Goal: Task Accomplishment & Management: Manage account settings

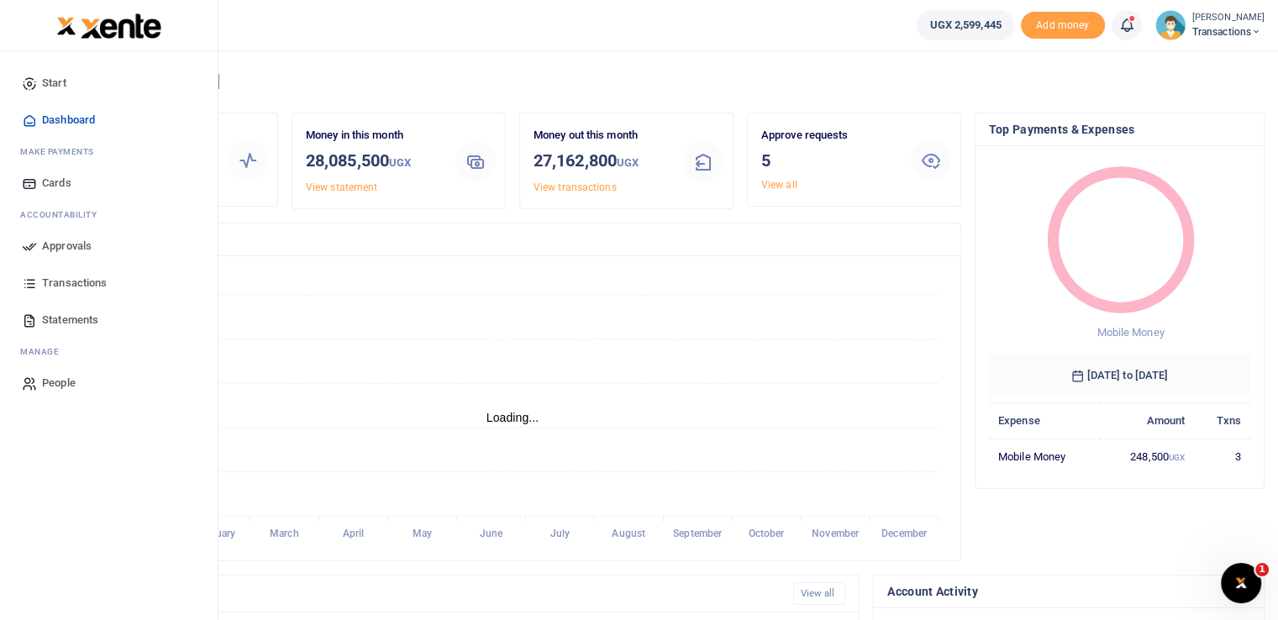
scroll to position [13, 13]
click at [30, 247] on icon at bounding box center [29, 246] width 15 height 15
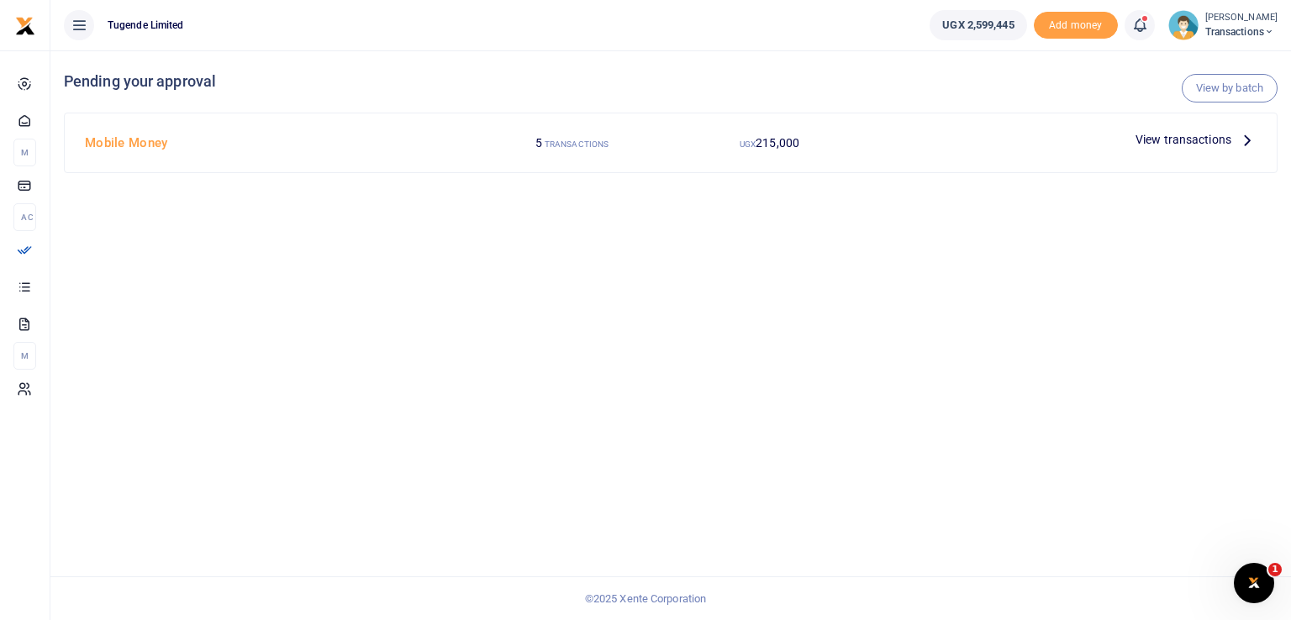
click at [1186, 141] on span "View transactions" at bounding box center [1183, 139] width 96 height 18
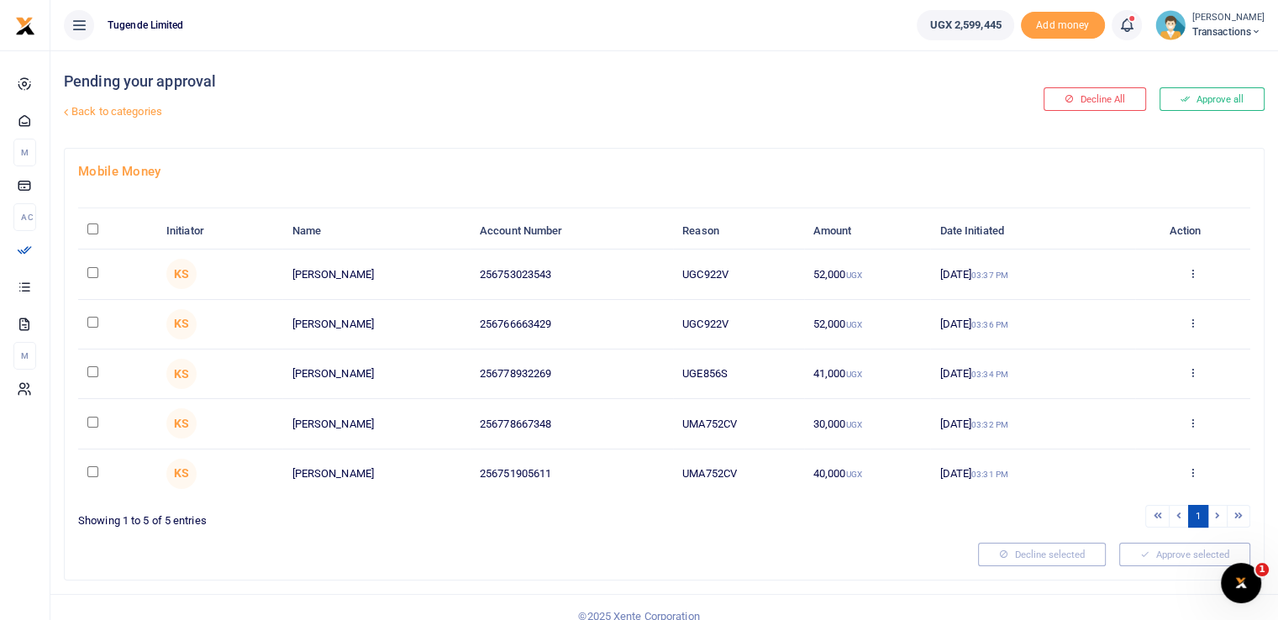
click at [667, 143] on div "Pending your approval Back to categories" at bounding box center [462, 98] width 796 height 97
drag, startPoint x: 742, startPoint y: 463, endPoint x: 640, endPoint y: 481, distance: 103.3
click at [640, 481] on tr "KS Paul Kasala 256751905611 UMA752CV 40,000 UGX 12 Sep 2025 03:31 PM Approve De…" at bounding box center [664, 474] width 1172 height 49
copy tr "UMA752CV"
drag, startPoint x: 739, startPoint y: 368, endPoint x: 648, endPoint y: 366, distance: 91.6
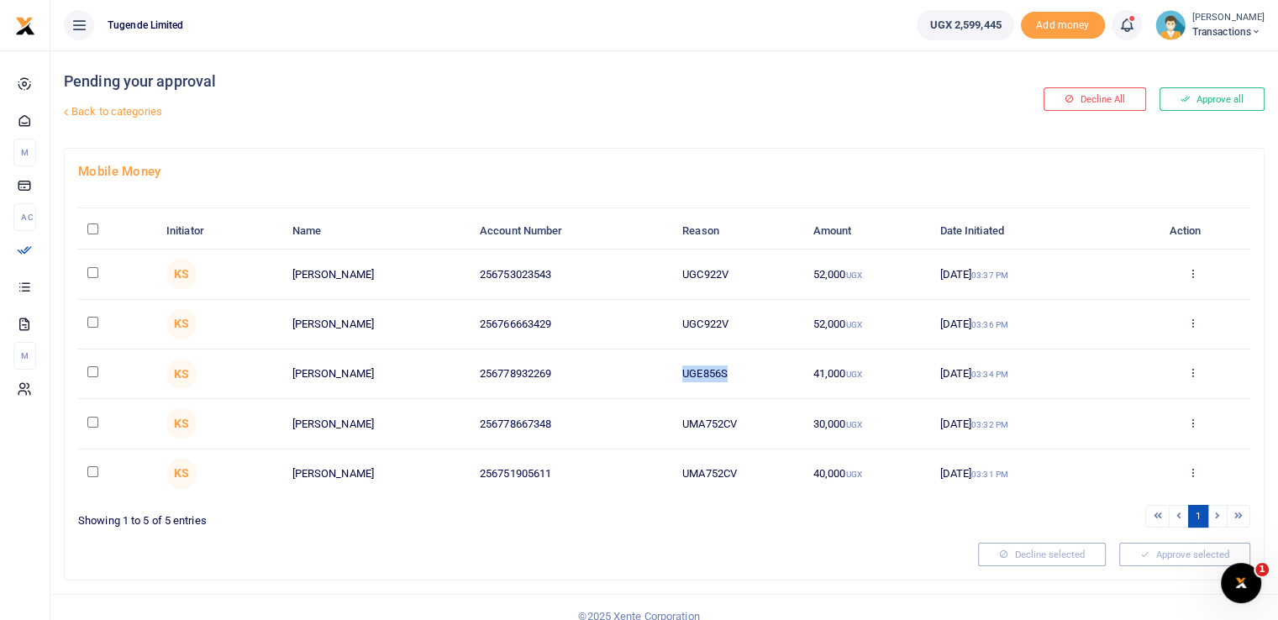
click at [648, 366] on tr "KS Yasin Egau 256778932269 UGE856S 41,000 UGX 12 Sep 2025 03:34 PM Approve Decl…" at bounding box center [664, 375] width 1172 height 50
copy tr "UGE856S"
drag, startPoint x: 752, startPoint y: 327, endPoint x: 619, endPoint y: 322, distance: 132.9
click at [619, 322] on tr "KS Joel Ssenyojjo 256766663429 UGC922V 52,000 UGX 12 Sep 2025 03:36 PM Approve …" at bounding box center [664, 325] width 1172 height 50
copy tr "UGC922V"
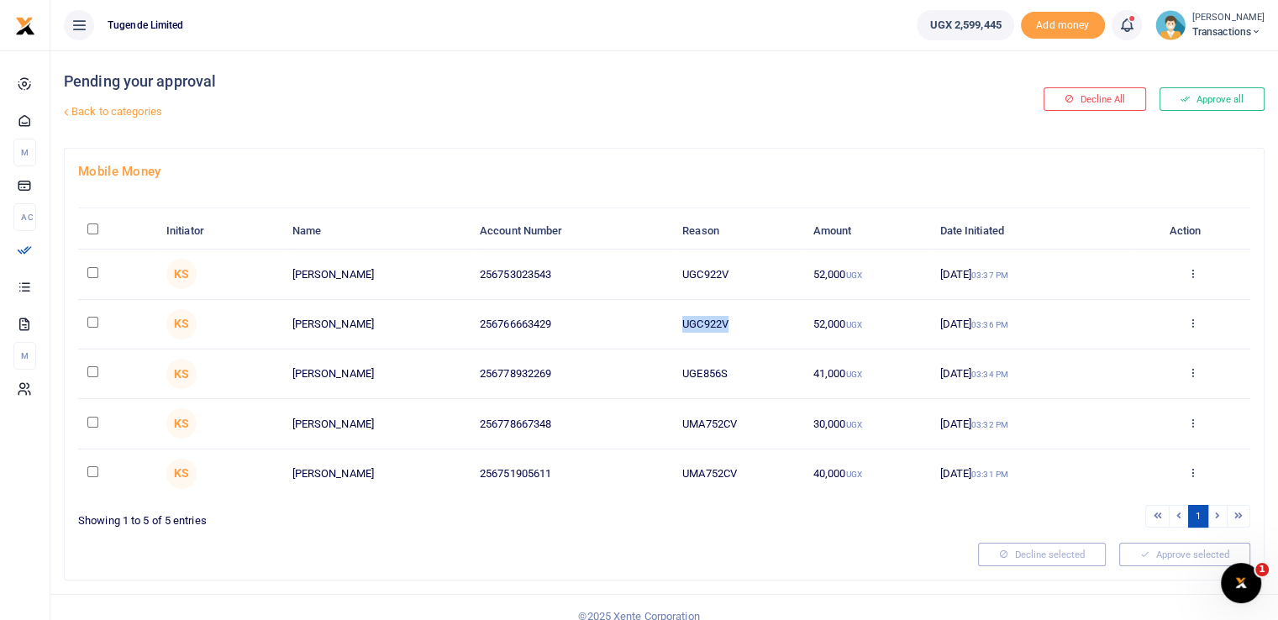
click at [743, 121] on link "Back to categories" at bounding box center [460, 111] width 800 height 29
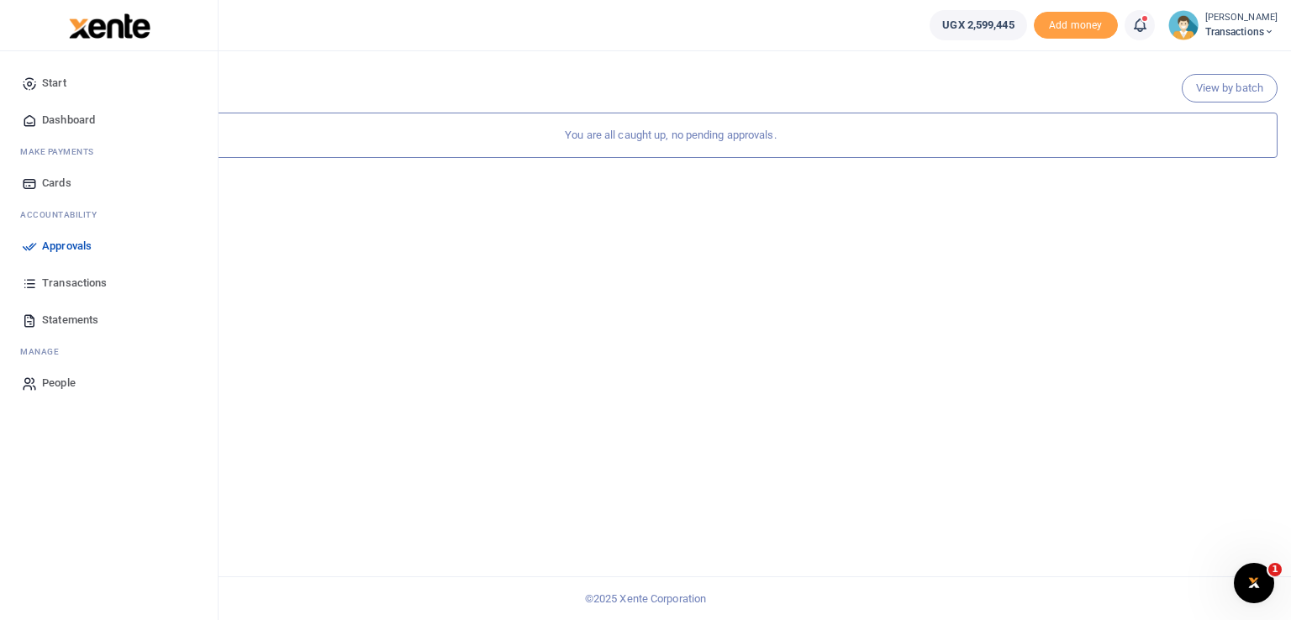
click at [40, 250] on link "Approvals" at bounding box center [108, 246] width 191 height 37
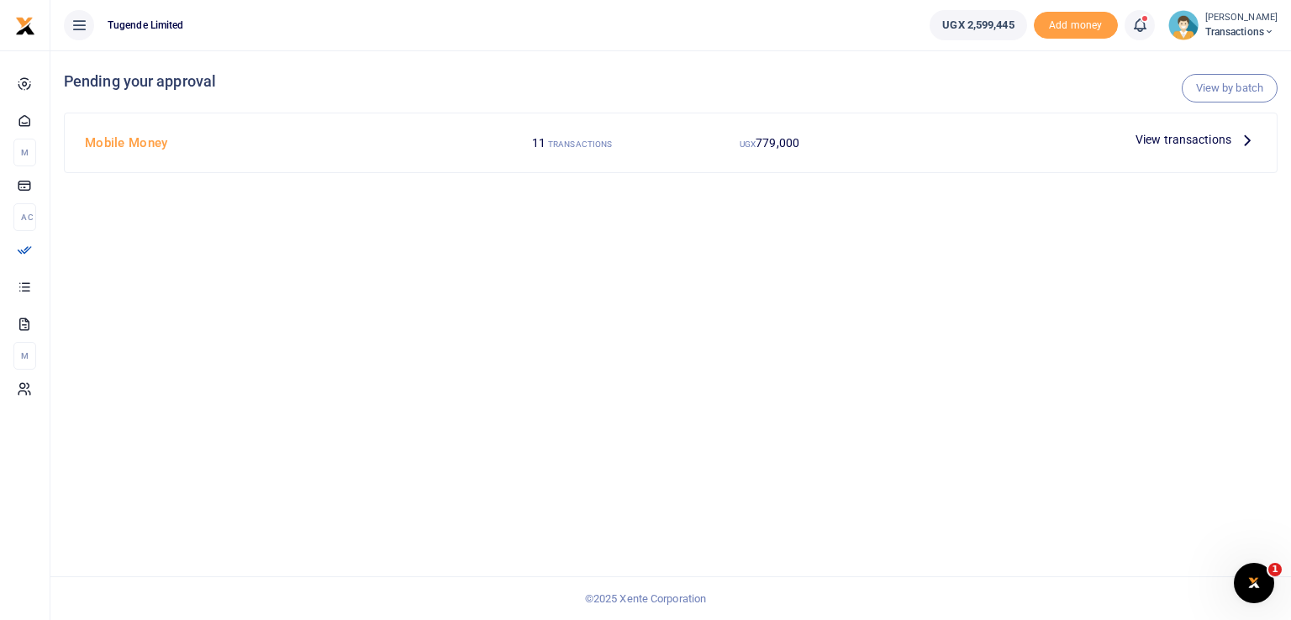
click at [1155, 145] on span "View transactions" at bounding box center [1183, 139] width 96 height 18
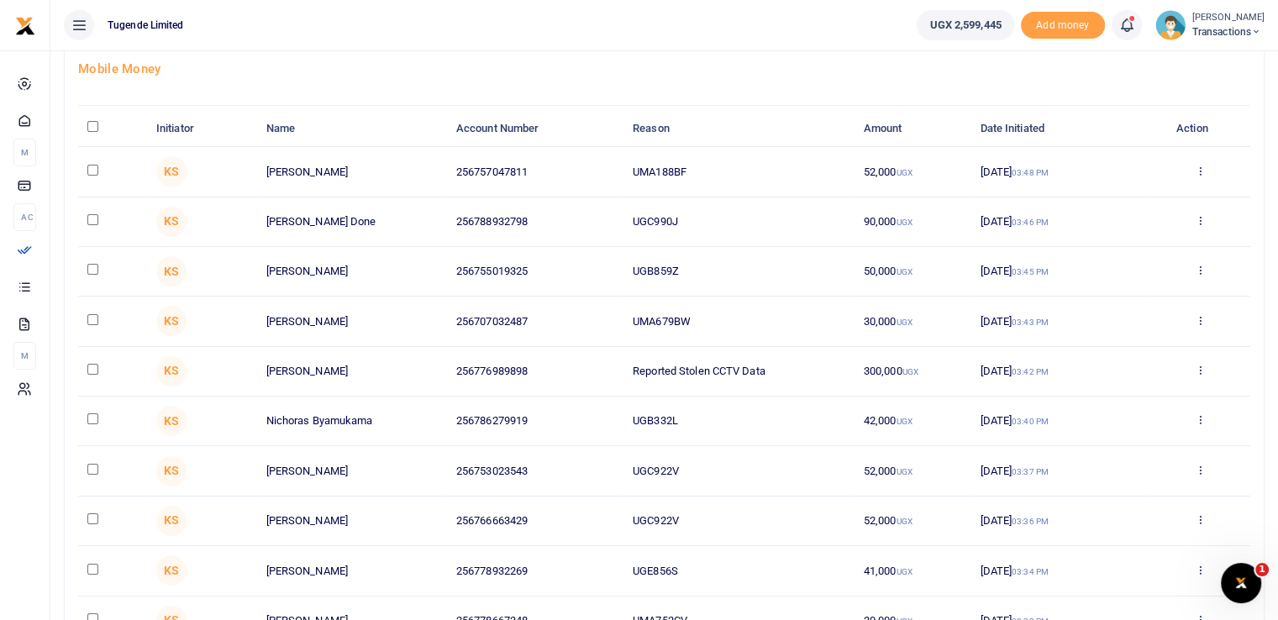
scroll to position [98, 0]
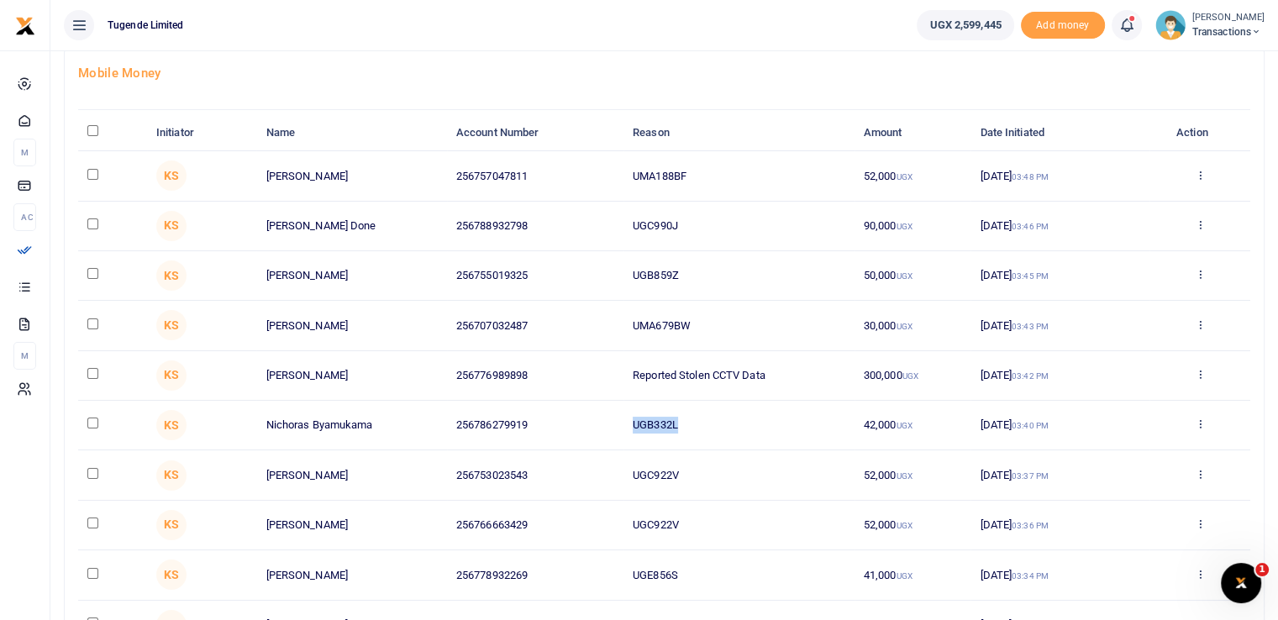
drag, startPoint x: 679, startPoint y: 418, endPoint x: 615, endPoint y: 424, distance: 64.2
click at [615, 424] on tr "KS Nichoras Byamukama 256786279919 UGB332L 42,000 UGX 12 Sep 2025 03:40 PM Appr…" at bounding box center [664, 426] width 1172 height 50
copy tr "UGB332L"
drag, startPoint x: 783, startPoint y: 371, endPoint x: 608, endPoint y: 372, distance: 175.6
click at [608, 372] on tr "KS Wilson Kamugisha 256776989898 Reported Stolen CCTV Data 300,000 UGX 12 Sep 2…" at bounding box center [664, 376] width 1172 height 50
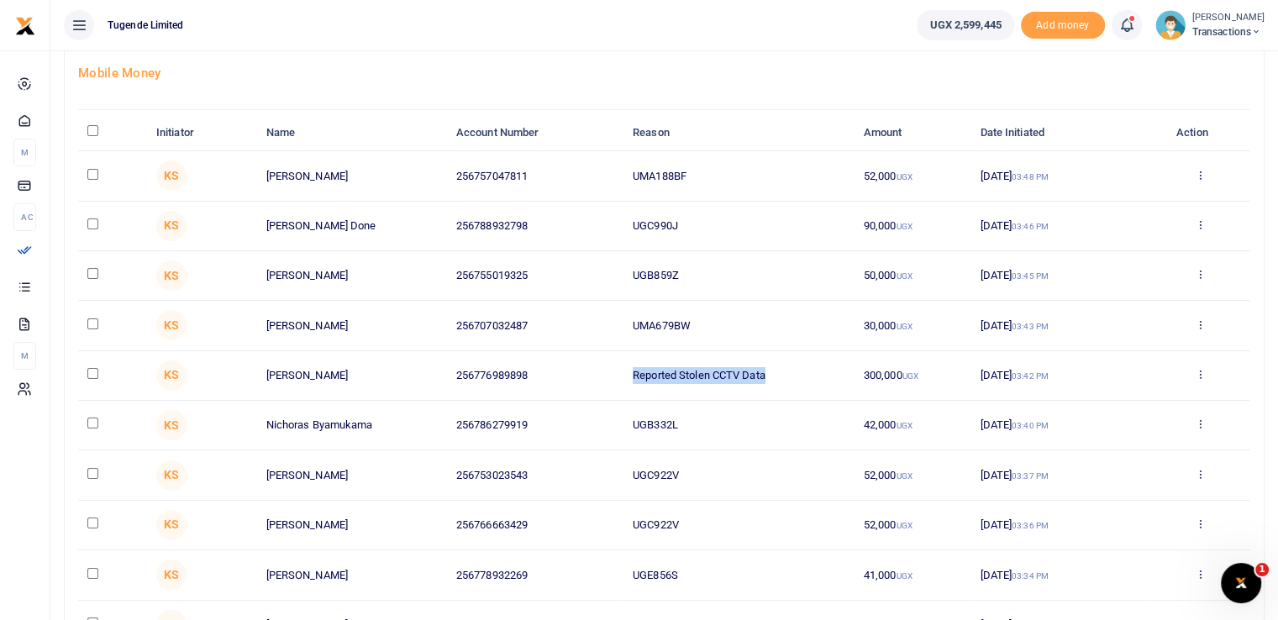
copy tr "Reported Stolen CCTV Data"
drag, startPoint x: 718, startPoint y: 322, endPoint x: 573, endPoint y: 306, distance: 146.2
click at [573, 306] on tr "KS Billy Mwase 256707032487 UMA679BW 30,000 UGX 12 Sep 2025 03:43 PM Approve De…" at bounding box center [664, 326] width 1172 height 50
copy tr "UMA679BW"
drag, startPoint x: 680, startPoint y: 266, endPoint x: 608, endPoint y: 262, distance: 72.4
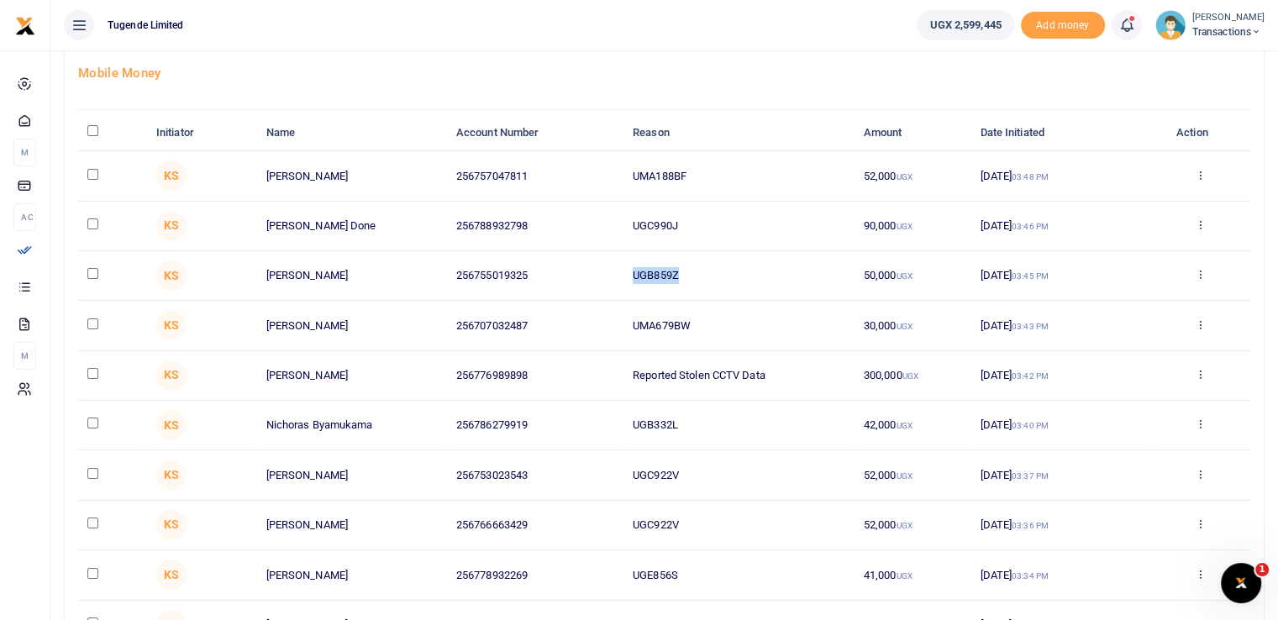
click at [608, 262] on tr "KS Joseph Namwakali 256755019325 UGB859Z 50,000 UGX 12 Sep 2025 03:45 PM Approv…" at bounding box center [664, 276] width 1172 height 50
copy tr "UGB859Z"
drag, startPoint x: 696, startPoint y: 223, endPoint x: 581, endPoint y: 213, distance: 114.7
click at [581, 213] on tr "KS Obed Done 256788932798 UGC990J 90,000 UGX 12 Sep 2025 03:46 PM Approve Decli…" at bounding box center [664, 227] width 1172 height 50
copy tr "UGC990J"
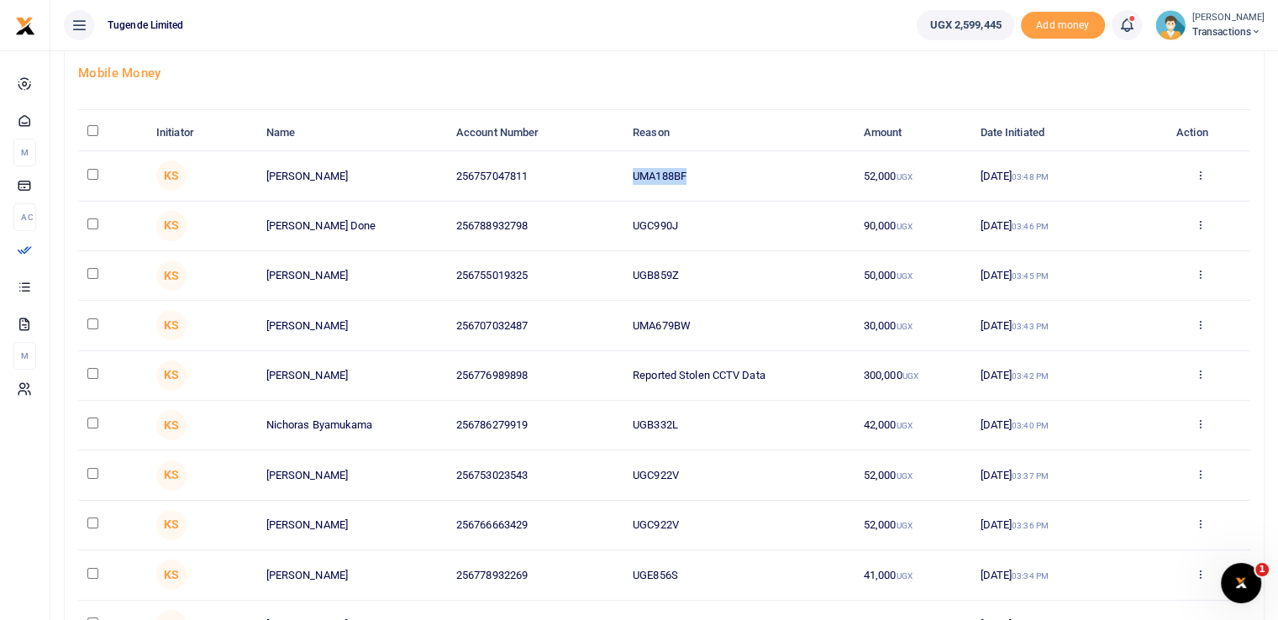
drag, startPoint x: 692, startPoint y: 170, endPoint x: 602, endPoint y: 162, distance: 89.4
click at [602, 162] on tr "KS Blair Niwamanya 256757047811 UMA188BF 52,000 UGX 12 Sep 2025 03:48 PM Approv…" at bounding box center [664, 176] width 1172 height 50
copy tr "UMA188BF"
click at [736, 82] on h4 "Mobile Money" at bounding box center [664, 73] width 1172 height 18
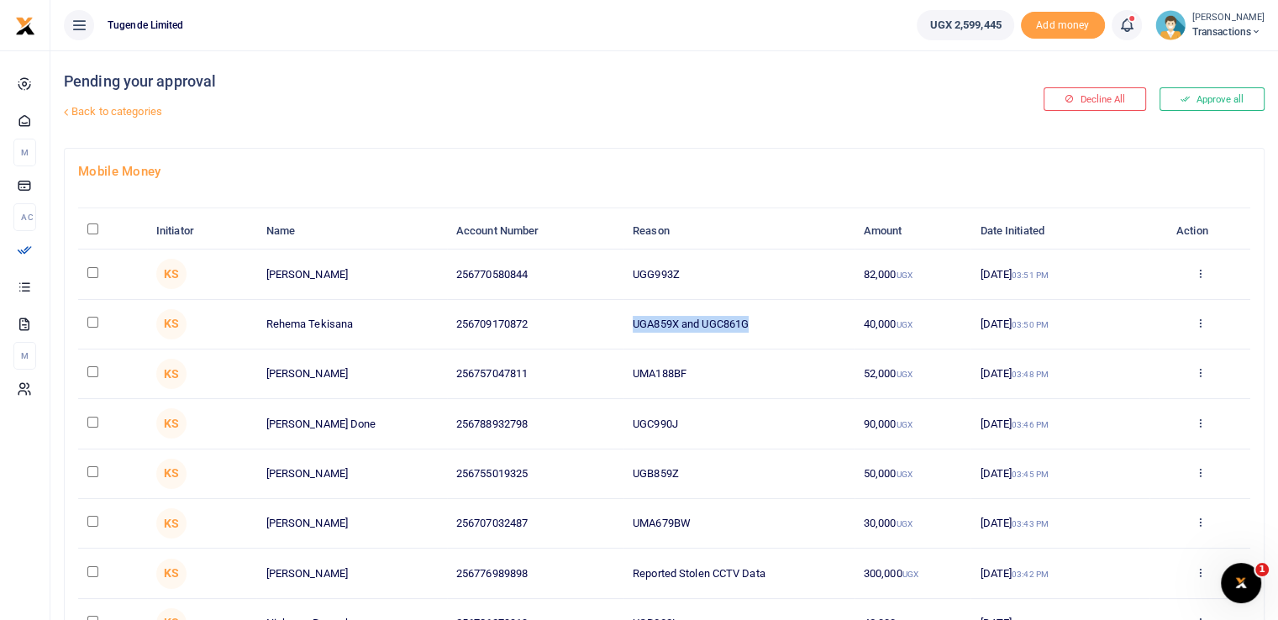
drag, startPoint x: 779, startPoint y: 326, endPoint x: 561, endPoint y: 323, distance: 217.6
click at [561, 323] on tr "KS Rehema Tekisana 256709170872 UGA859X and UGC861G 40,000 UGX 12 Sep 2025 03:5…" at bounding box center [664, 325] width 1172 height 50
copy tr "UGA859X and UGC861G"
drag, startPoint x: 691, startPoint y: 268, endPoint x: 528, endPoint y: 266, distance: 163.0
click at [528, 266] on tr "KS Arafat Bbosa 256770580844 UGG993Z 82,000 UGX 12 Sep 2025 03:51 PM Approve De…" at bounding box center [664, 275] width 1172 height 50
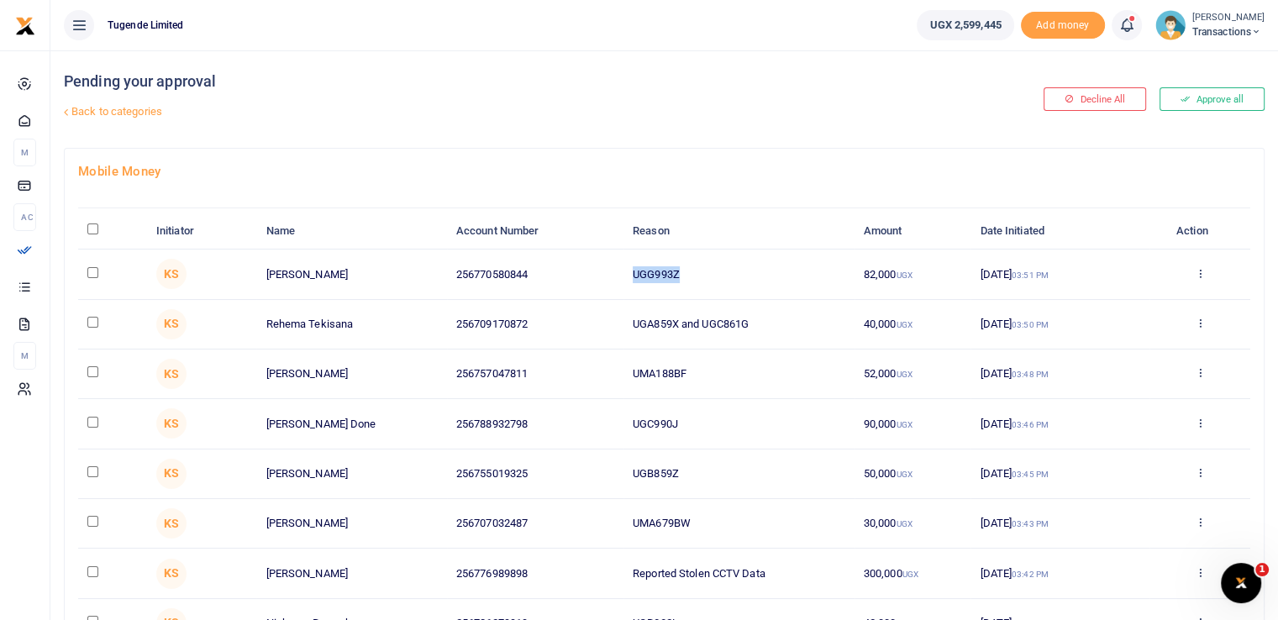
copy tr "UGG993Z"
click at [744, 124] on link "Back to categories" at bounding box center [460, 111] width 800 height 29
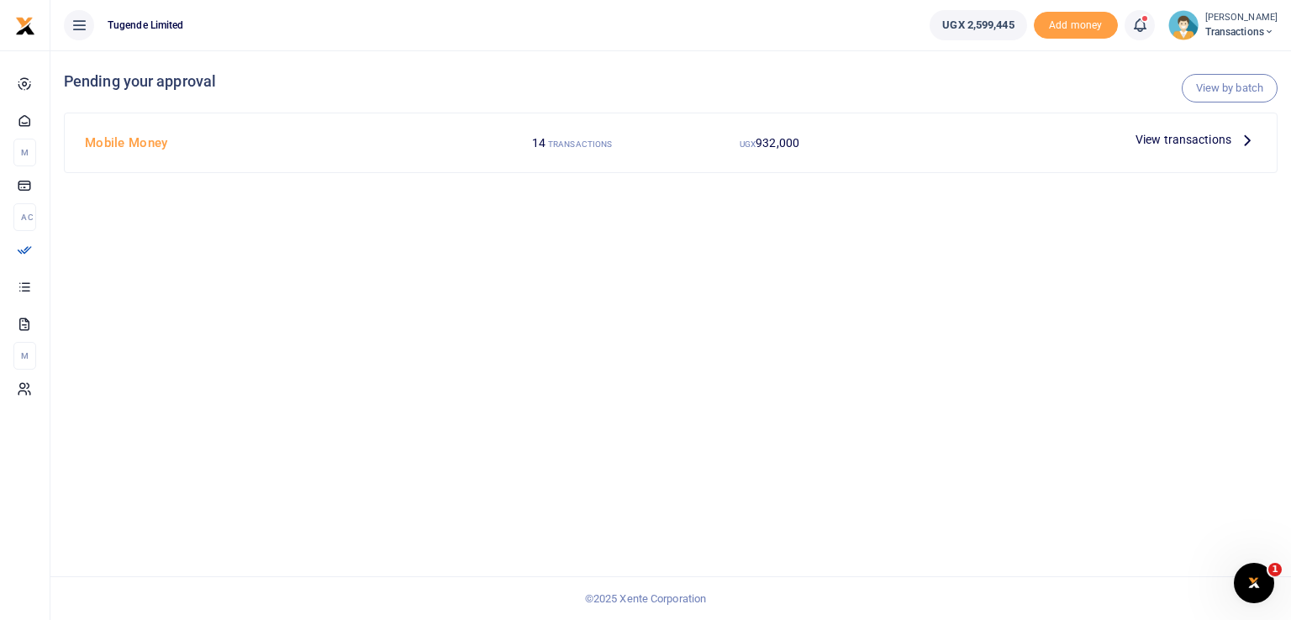
click at [1160, 145] on span "View transactions" at bounding box center [1183, 139] width 96 height 18
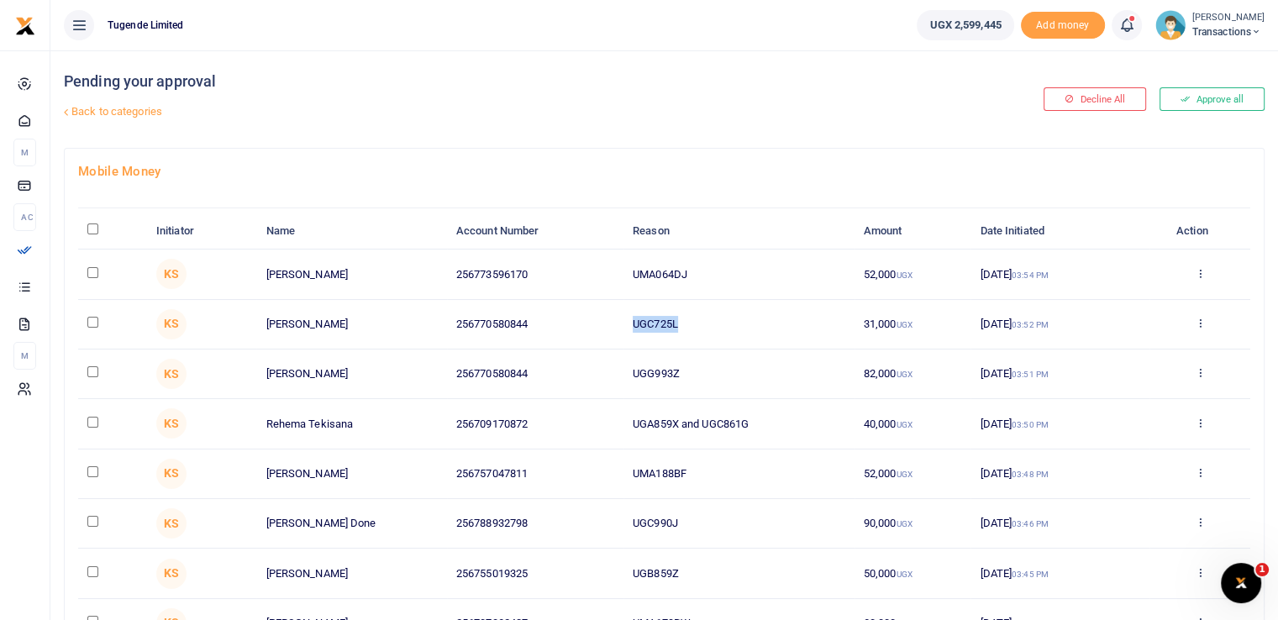
drag, startPoint x: 686, startPoint y: 320, endPoint x: 589, endPoint y: 318, distance: 96.6
click at [589, 318] on tr "KS Arafat Bbosa 256770580844 UGC725L 31,000 UGX [DATE] 03:52 PM Approve Decline…" at bounding box center [664, 325] width 1172 height 50
copy tr "UGC725L"
drag, startPoint x: 719, startPoint y: 270, endPoint x: 569, endPoint y: 279, distance: 150.7
click at [569, 279] on tr "KS Brian Muhindo 256773596170 UMA064DJ 52,000 UGX 12 Sep 2025 03:54 PM Approve …" at bounding box center [664, 275] width 1172 height 50
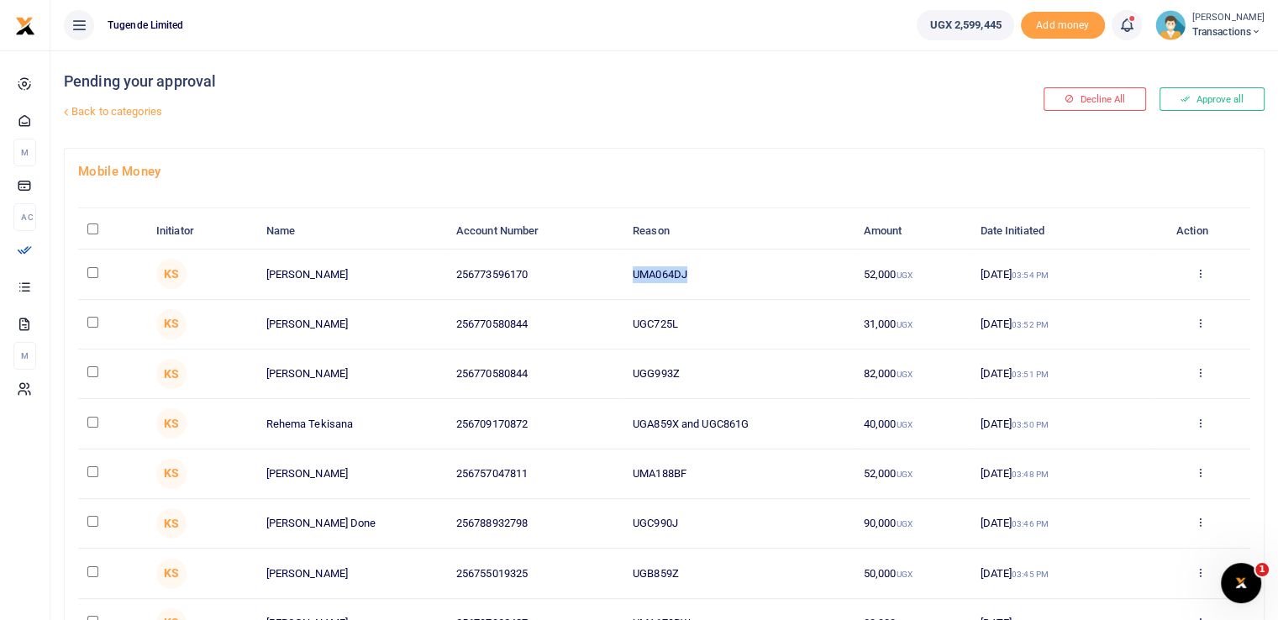
copy tr "UMA064DJ"
click at [665, 169] on h4 "Mobile Money" at bounding box center [664, 171] width 1172 height 18
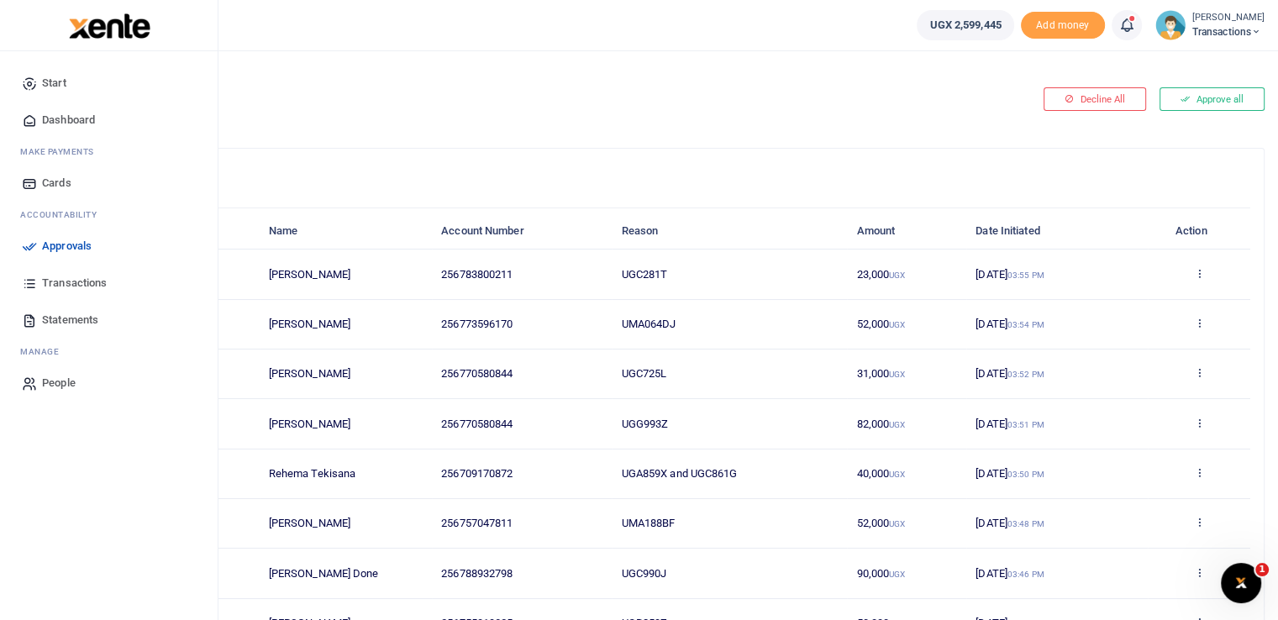
click at [37, 250] on icon at bounding box center [29, 246] width 15 height 15
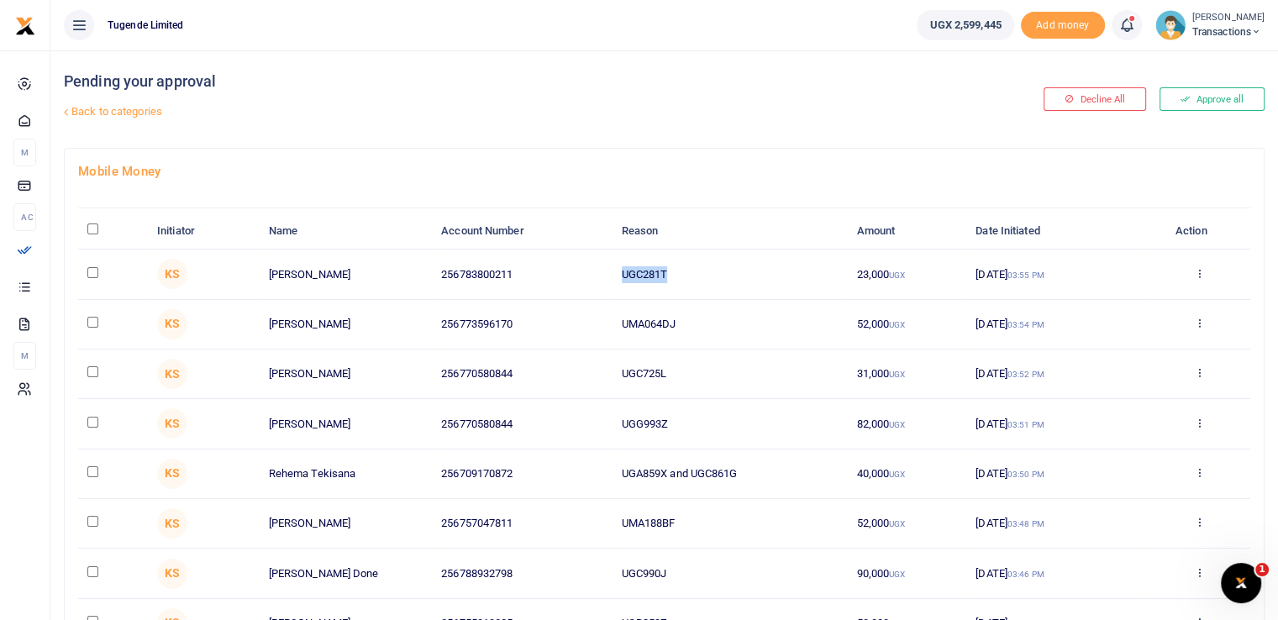
drag, startPoint x: 688, startPoint y: 273, endPoint x: 564, endPoint y: 254, distance: 125.8
click at [564, 254] on tr "KS [PERSON_NAME] 256783800211 UGC281T 23,000 UGX [DATE] 03:55 PM Approve Declin…" at bounding box center [664, 275] width 1172 height 50
copy tr "UGC281T"
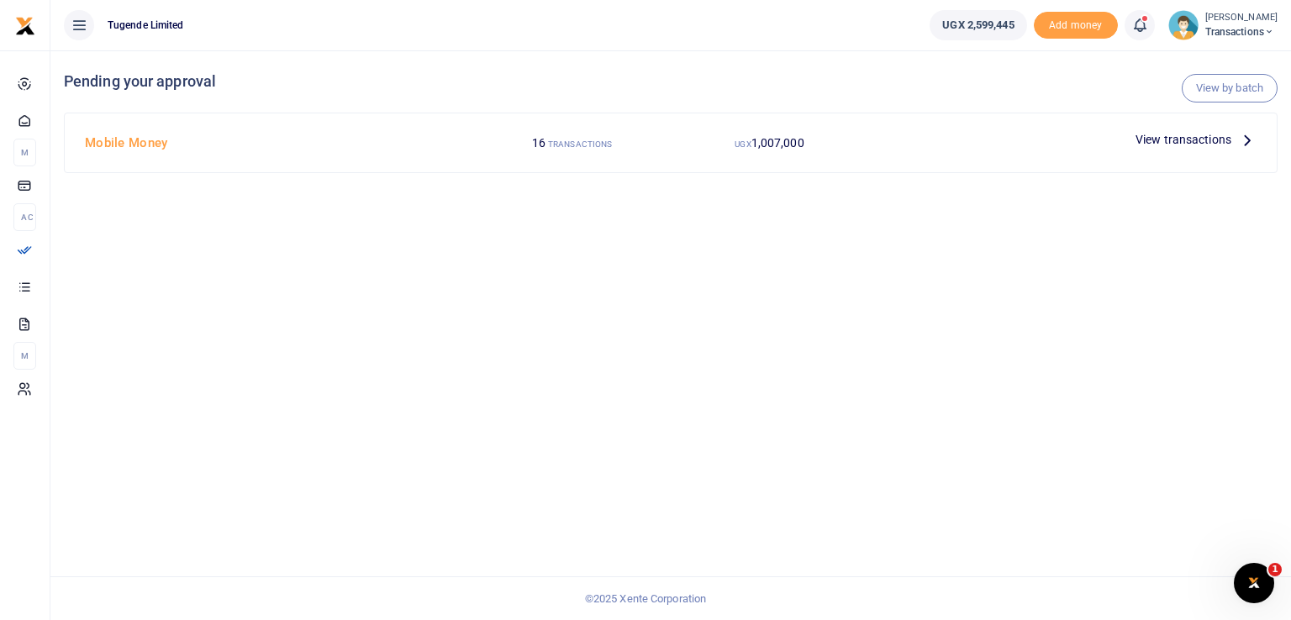
click at [1144, 134] on span "View transactions" at bounding box center [1183, 139] width 96 height 18
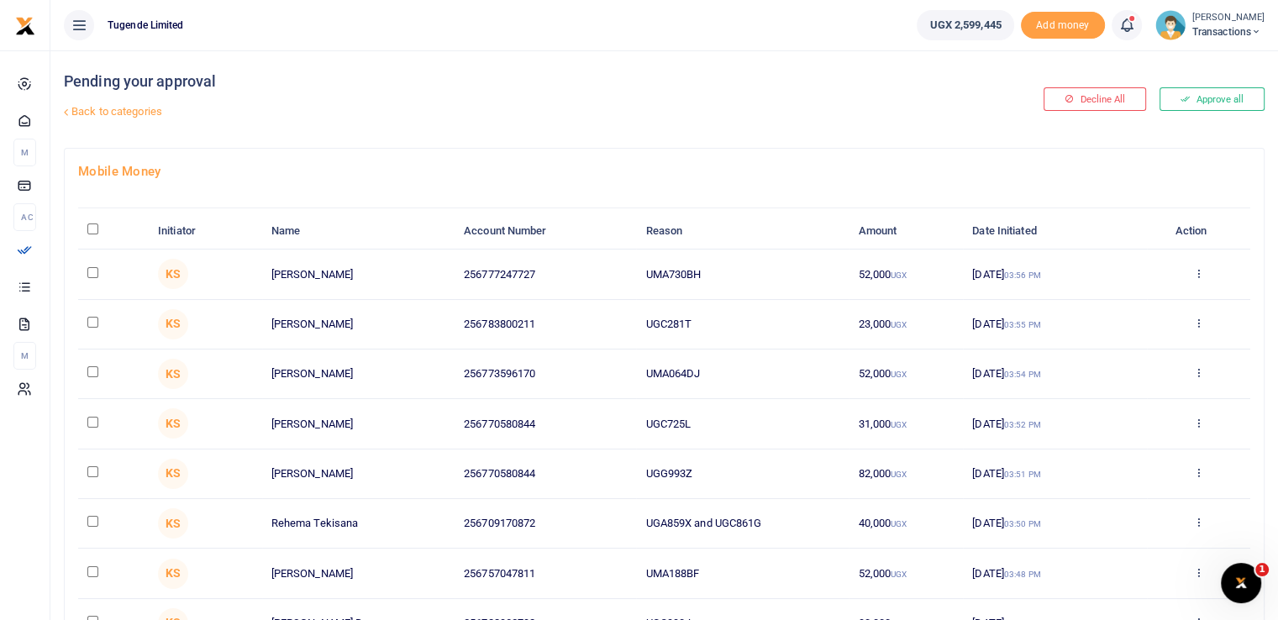
click at [94, 234] on th "\a \a : activate to sort column descending" at bounding box center [113, 231] width 71 height 36
click at [91, 231] on input "\a \a : activate to sort column descending" at bounding box center [92, 229] width 11 height 11
checkbox input "true"
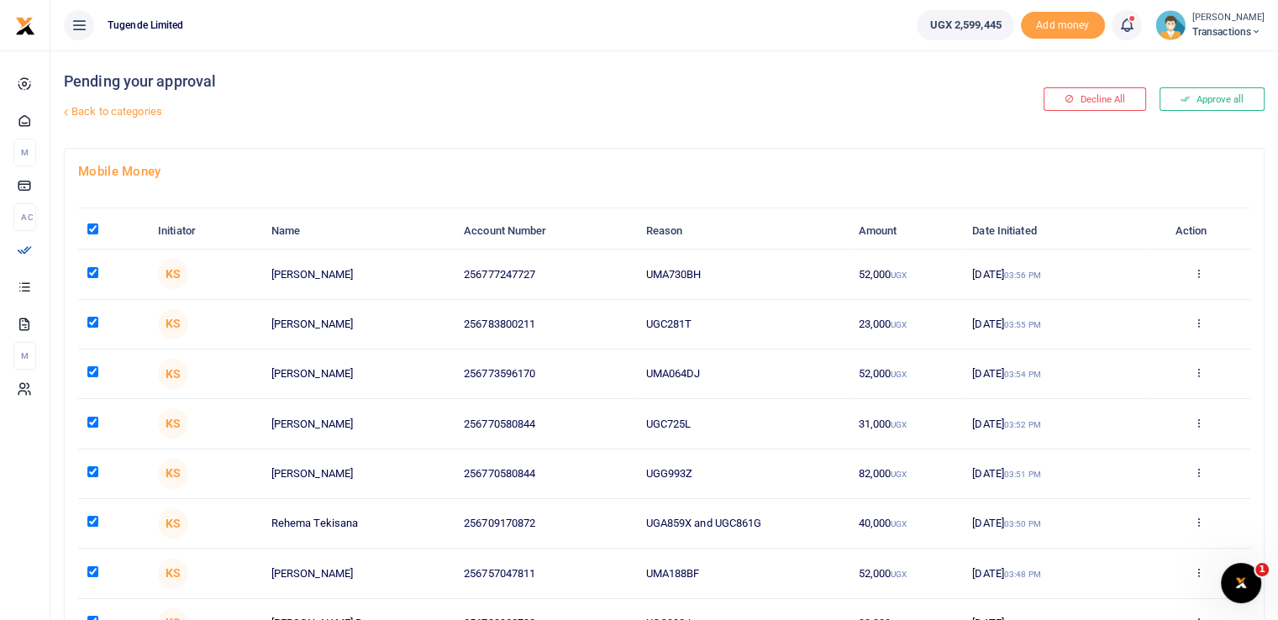
checkbox input "true"
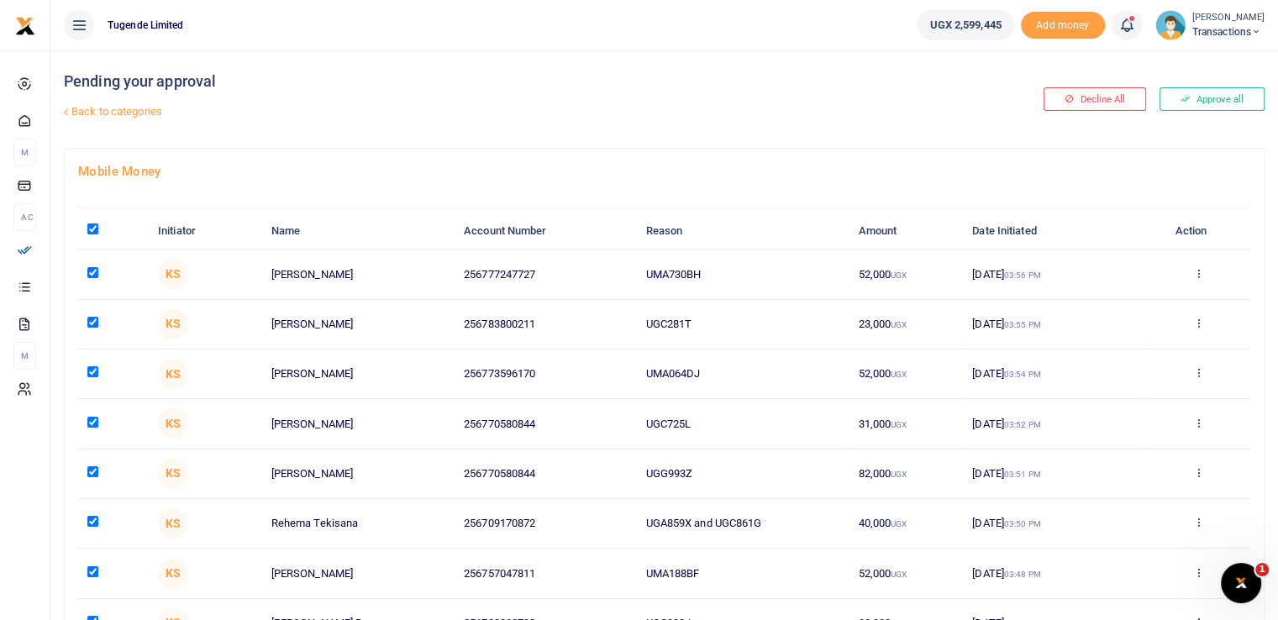
checkbox input "true"
click at [92, 271] on input "checkbox" at bounding box center [92, 272] width 11 height 11
checkbox input "false"
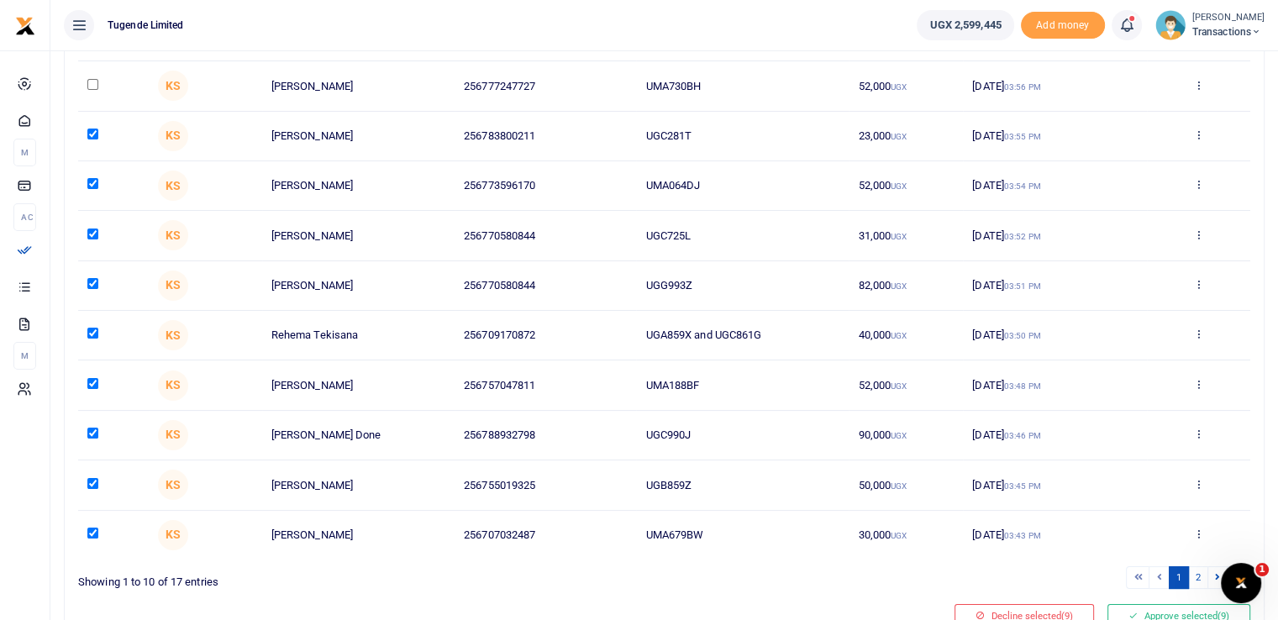
scroll to position [264, 0]
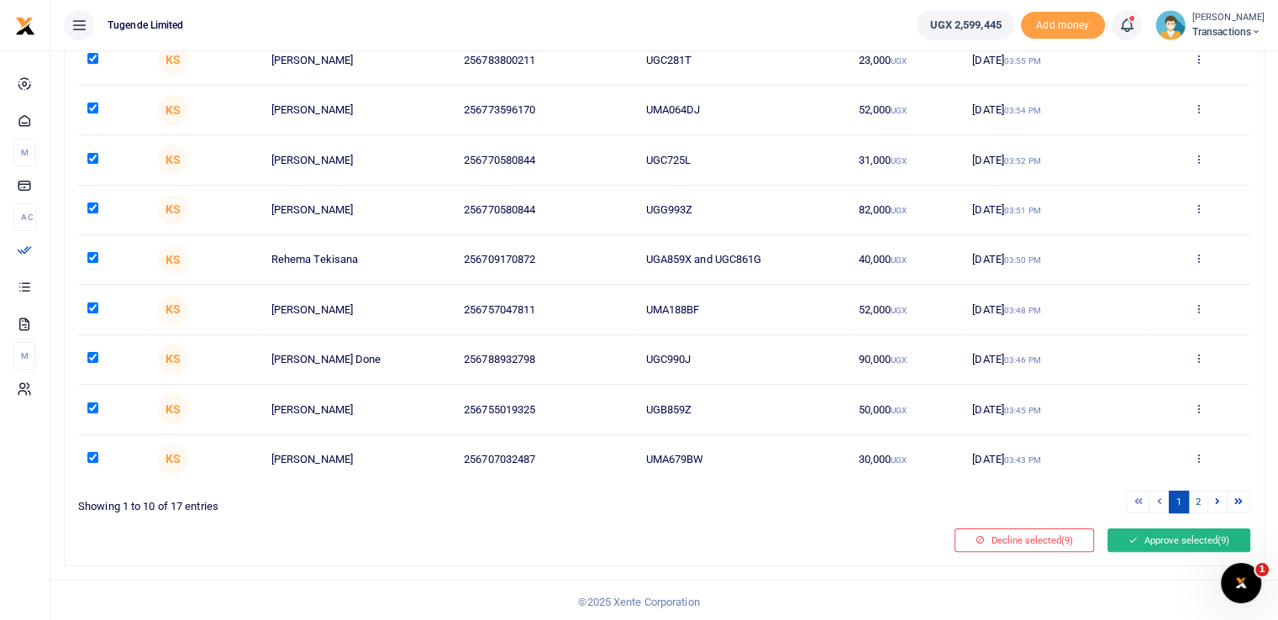
click at [1162, 544] on button "Approve selected (9)" at bounding box center [1178, 541] width 143 height 24
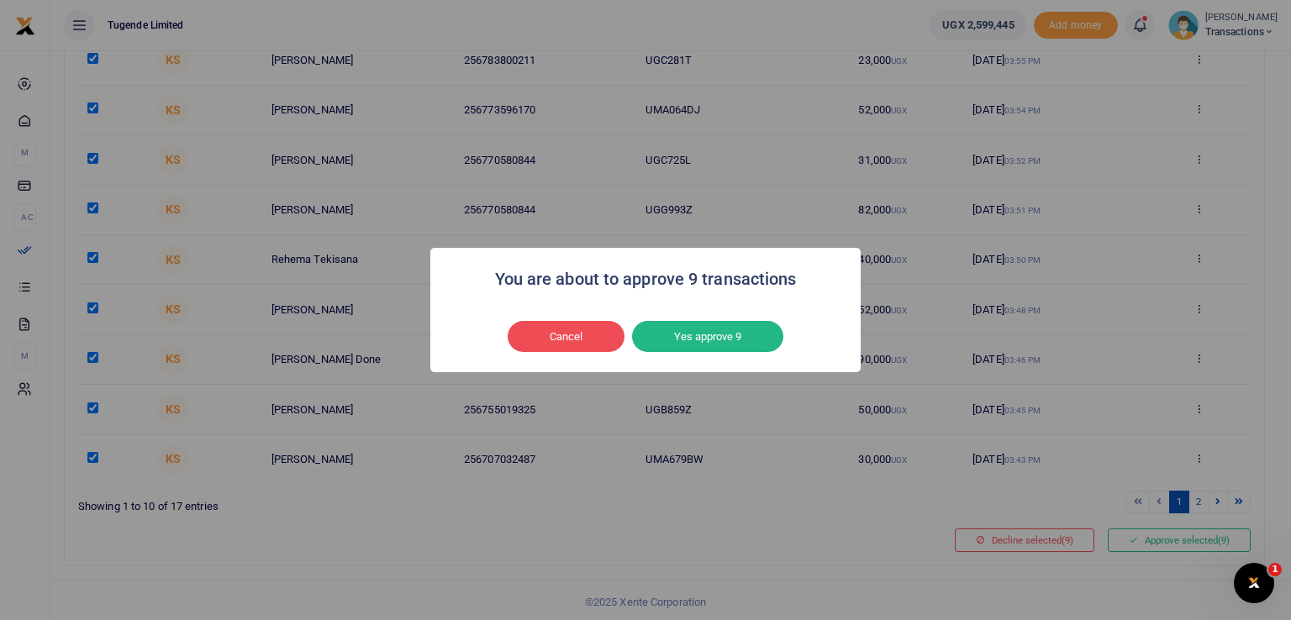
click at [1197, 501] on div "You are about to approve 9 transactions × Cancel No Yes approve 9" at bounding box center [645, 310] width 1291 height 620
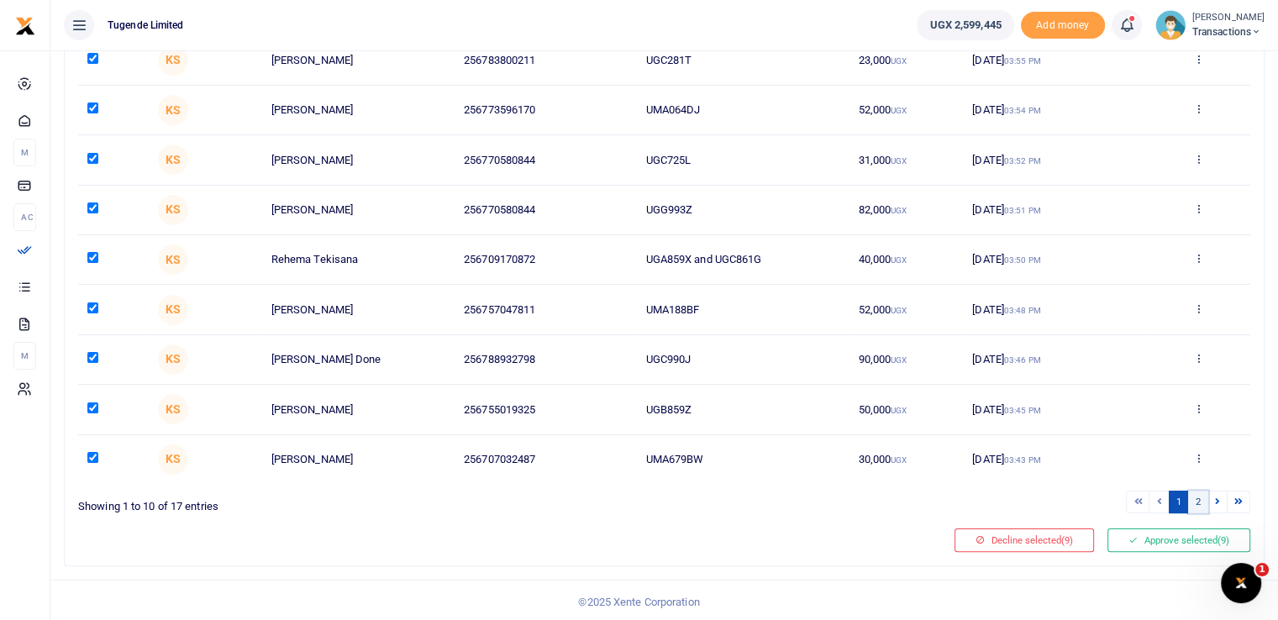
click at [1197, 500] on link "2" at bounding box center [1198, 502] width 20 height 23
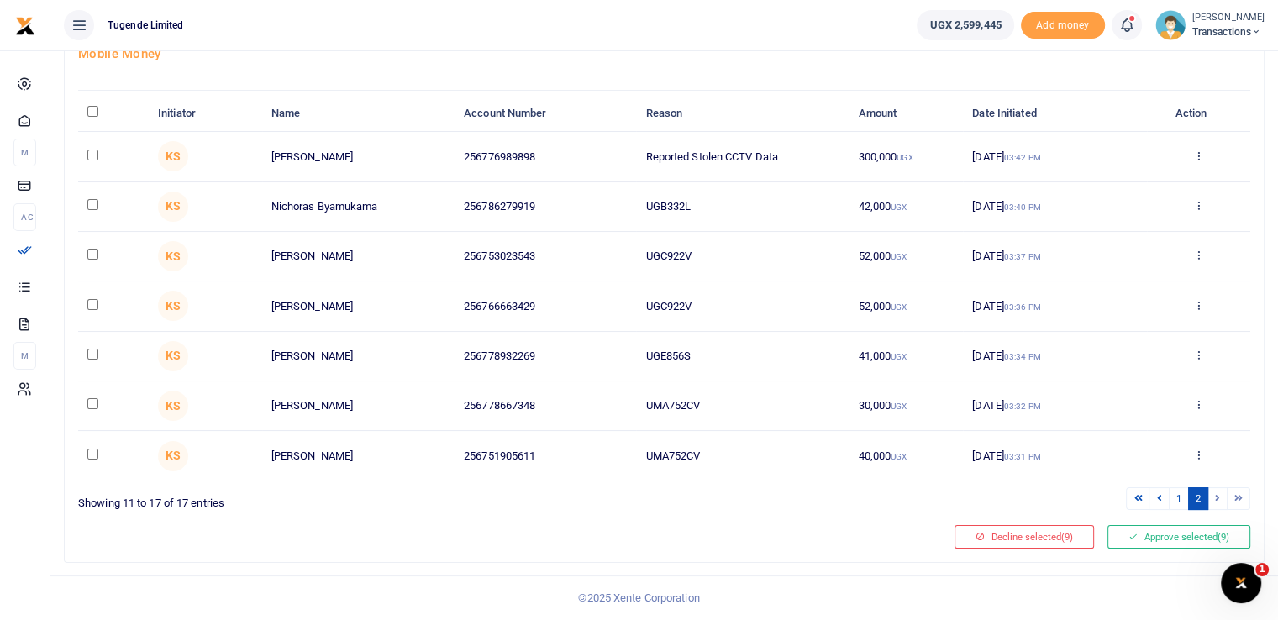
scroll to position [114, 0]
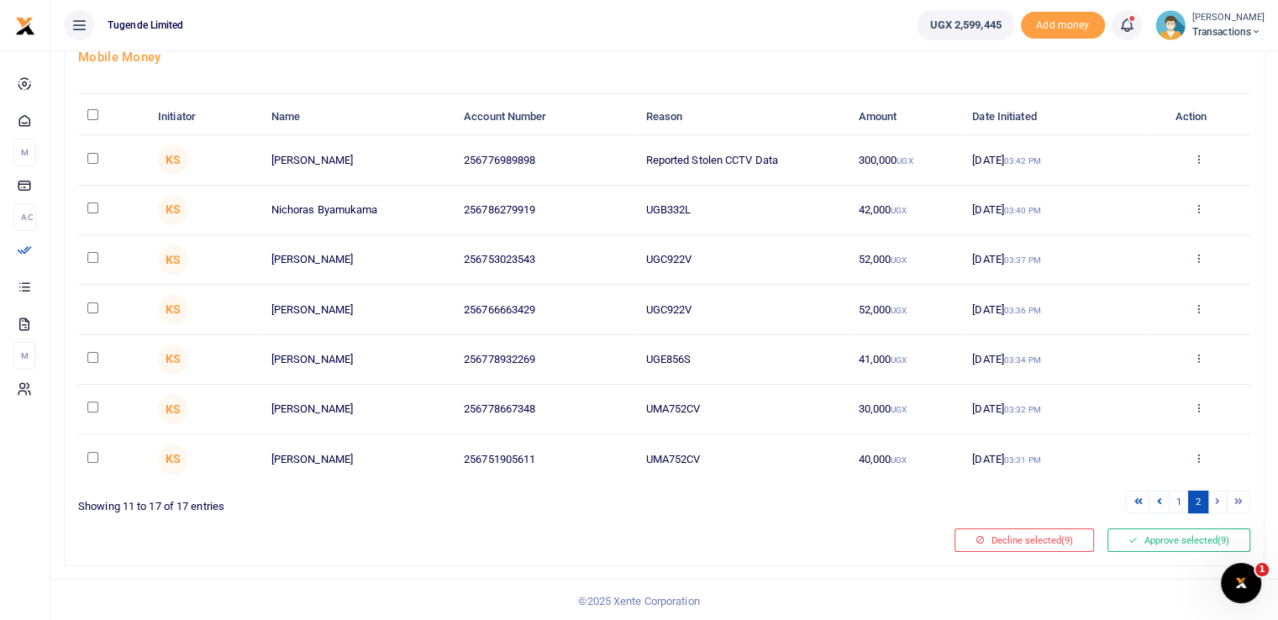
click at [91, 118] on input "\a \a : activate to sort column descending" at bounding box center [92, 114] width 11 height 11
checkbox input "true"
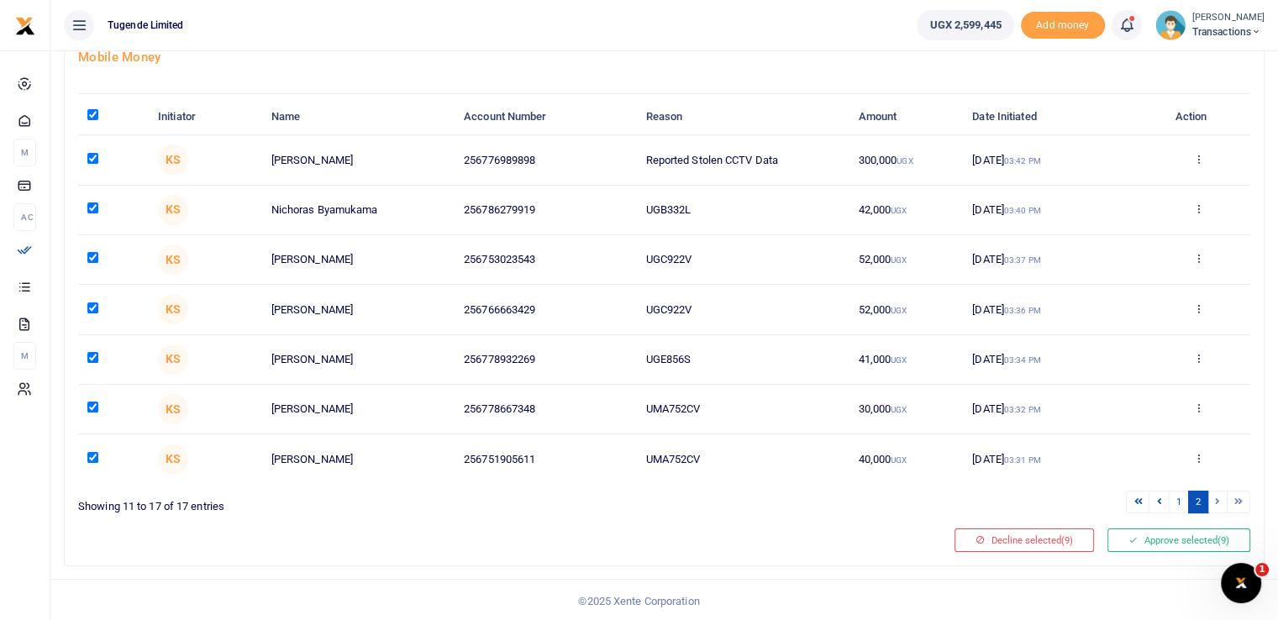
checkbox input "true"
click at [1172, 532] on button "Approve selected (16)" at bounding box center [1176, 541] width 148 height 24
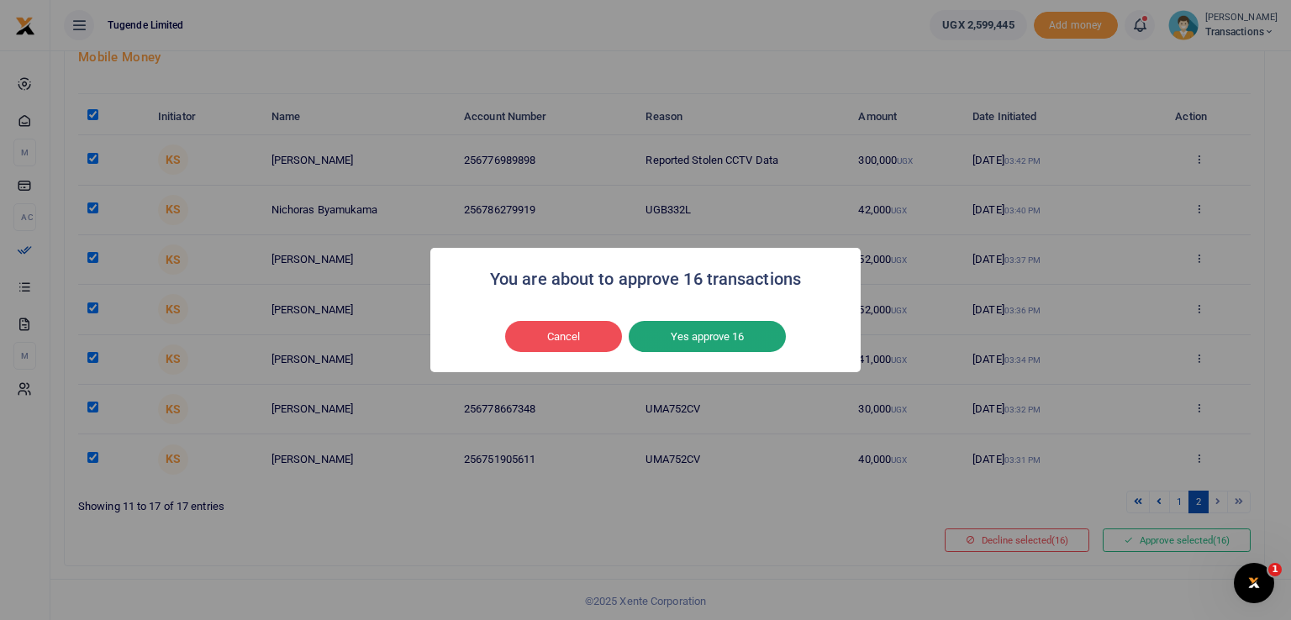
click at [691, 336] on button "Yes approve 16" at bounding box center [707, 337] width 157 height 32
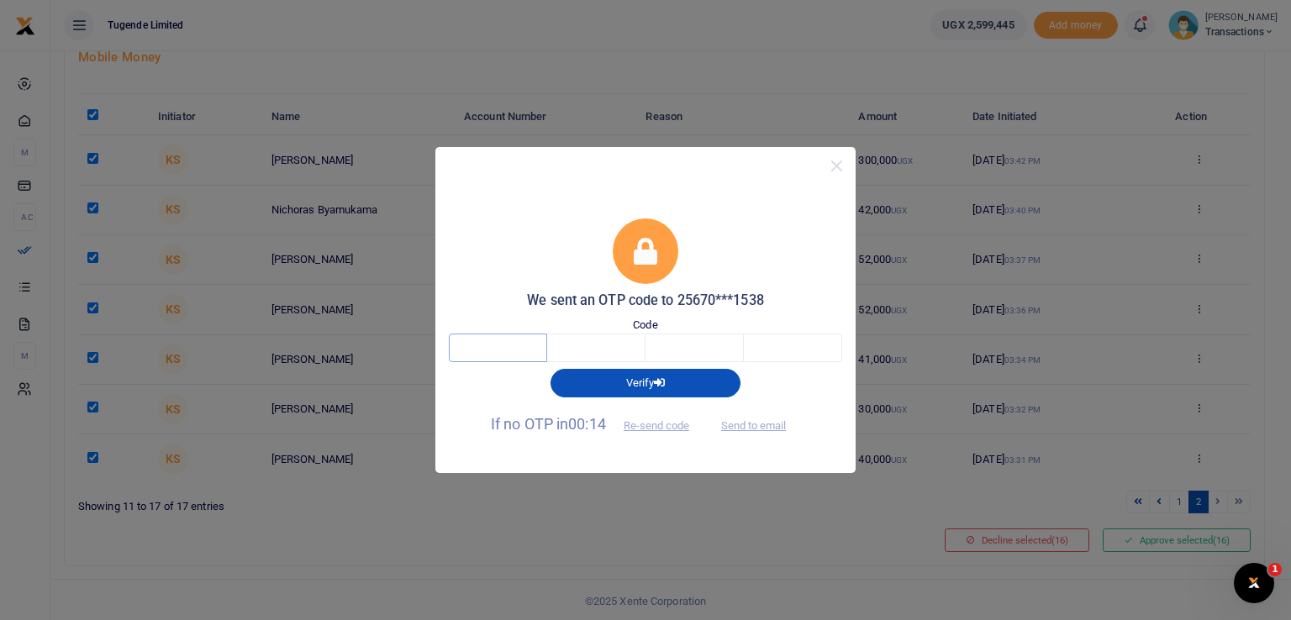
click at [501, 360] on input "text" at bounding box center [498, 348] width 98 height 29
type input "6"
type input "0"
type input "6"
type input "8"
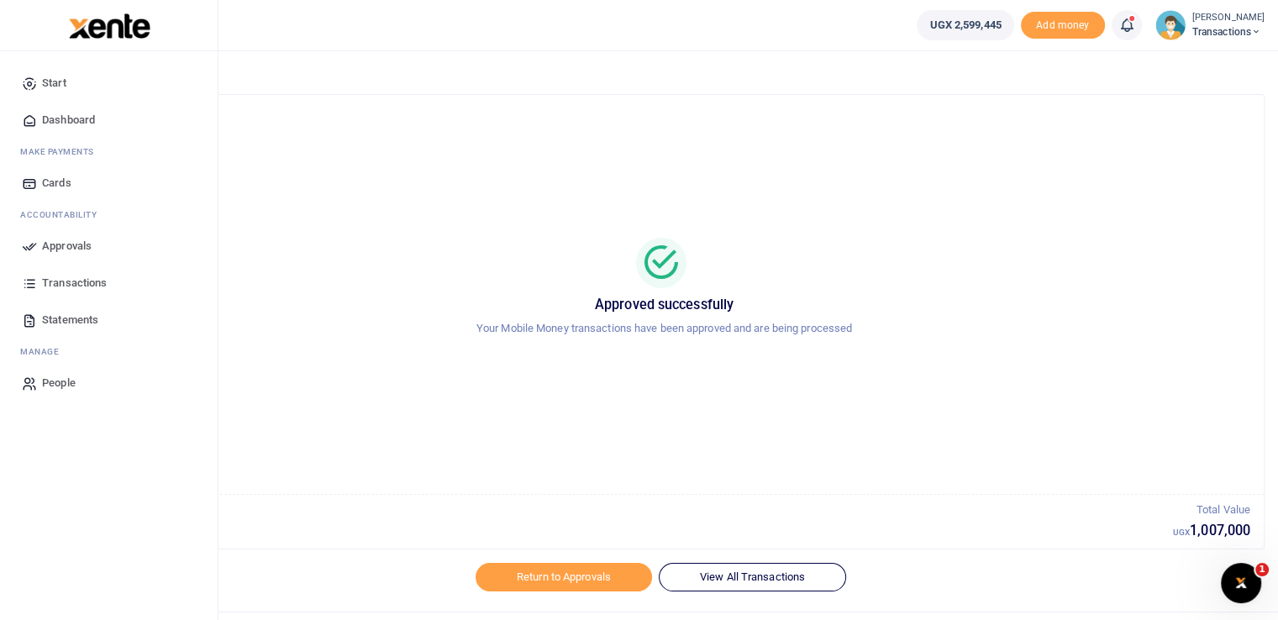
click at [45, 245] on span "Approvals" at bounding box center [67, 246] width 50 height 17
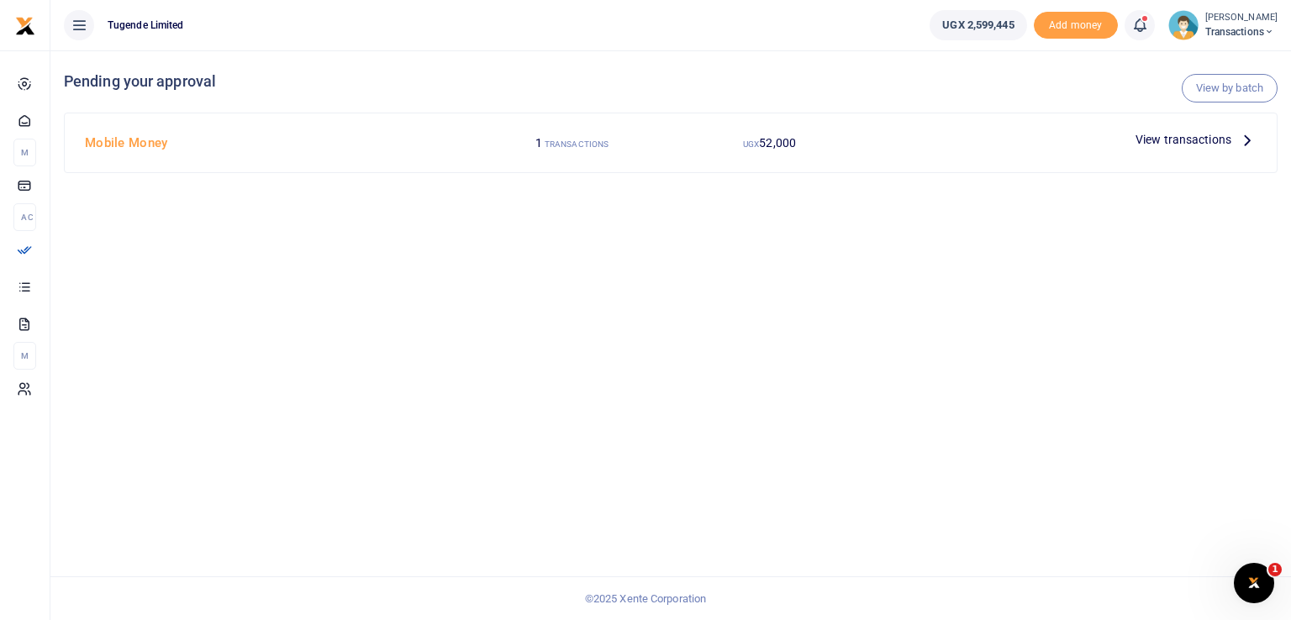
click at [1145, 141] on span "View transactions" at bounding box center [1183, 139] width 96 height 18
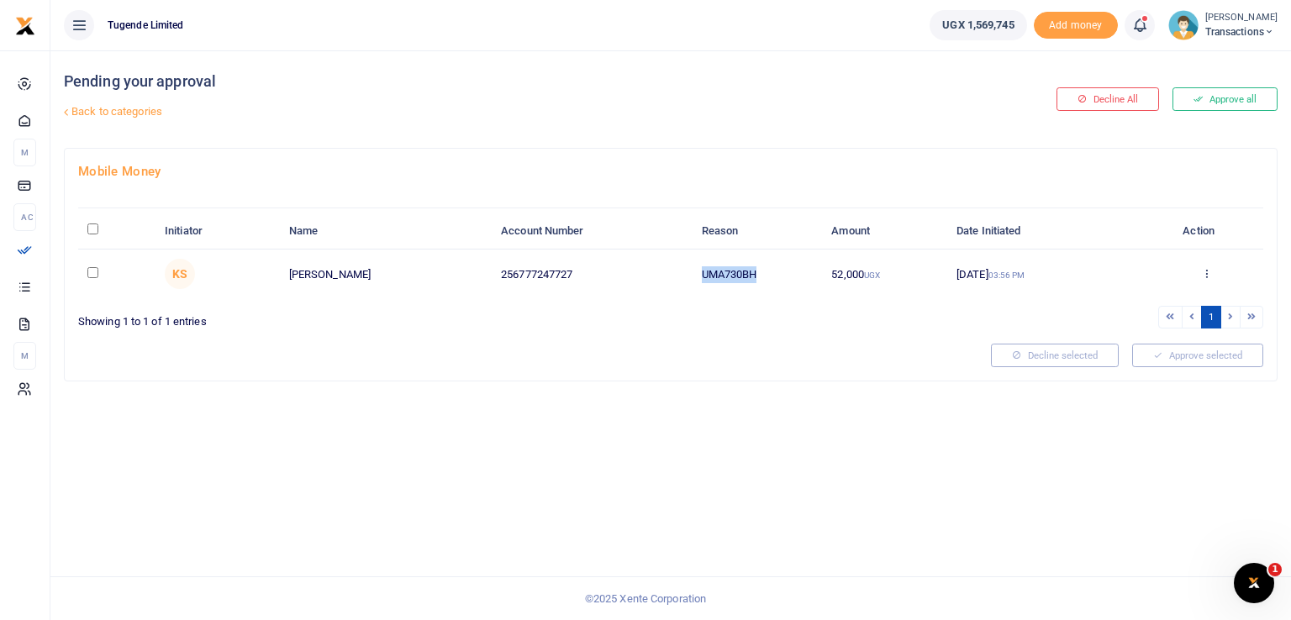
drag, startPoint x: 765, startPoint y: 263, endPoint x: 653, endPoint y: 270, distance: 112.8
click at [653, 270] on tr "KS Abraham Ayebazibwe 256777247727 UMA730BH 52,000 UGX 12 Sep 2025 03:56 PM App…" at bounding box center [670, 274] width 1185 height 49
copy tr "UMA730BH"
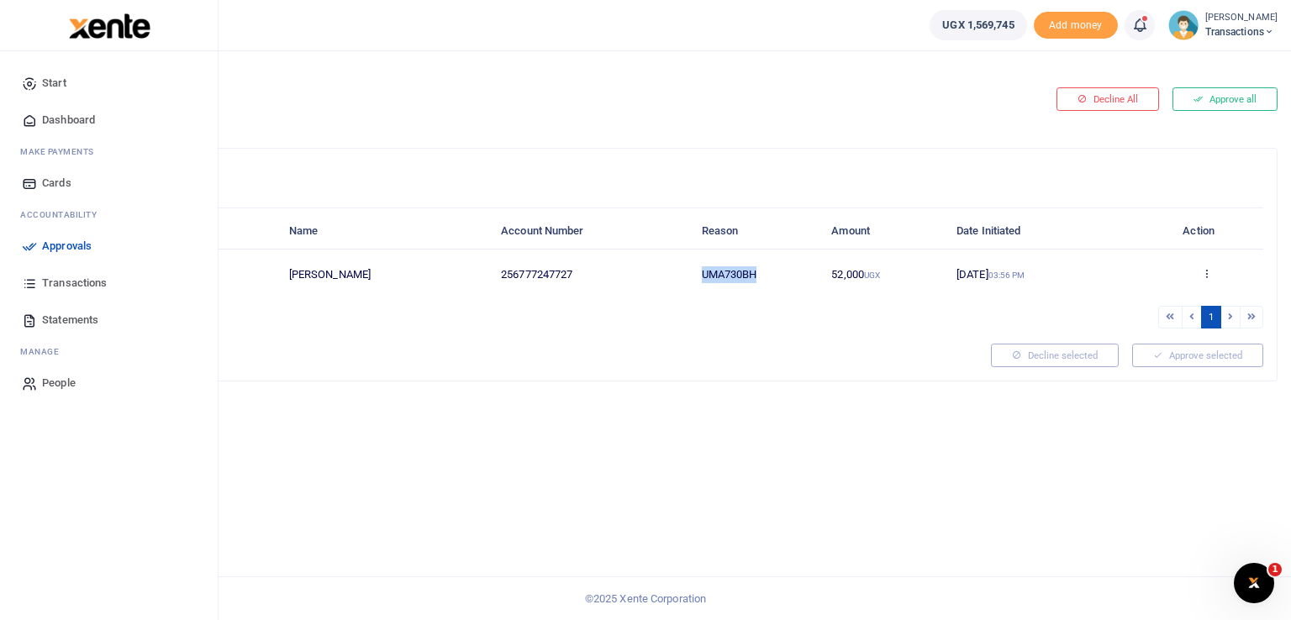
click at [28, 246] on icon at bounding box center [29, 246] width 15 height 15
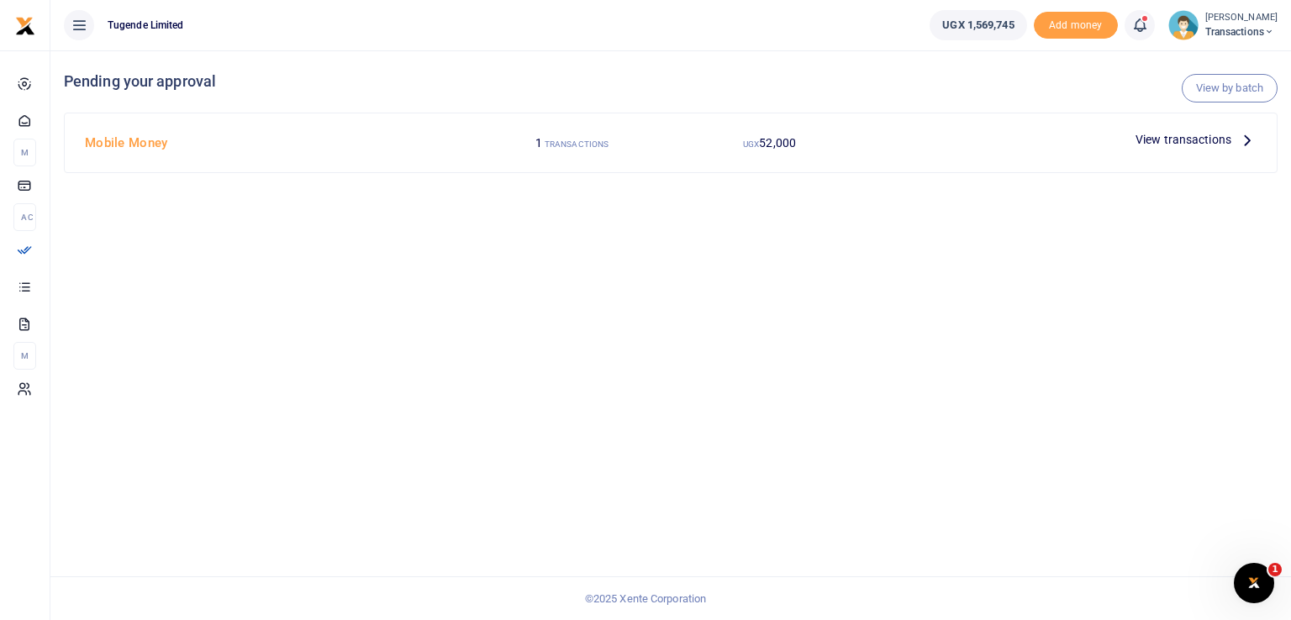
click at [1170, 139] on span "View transactions" at bounding box center [1183, 139] width 96 height 18
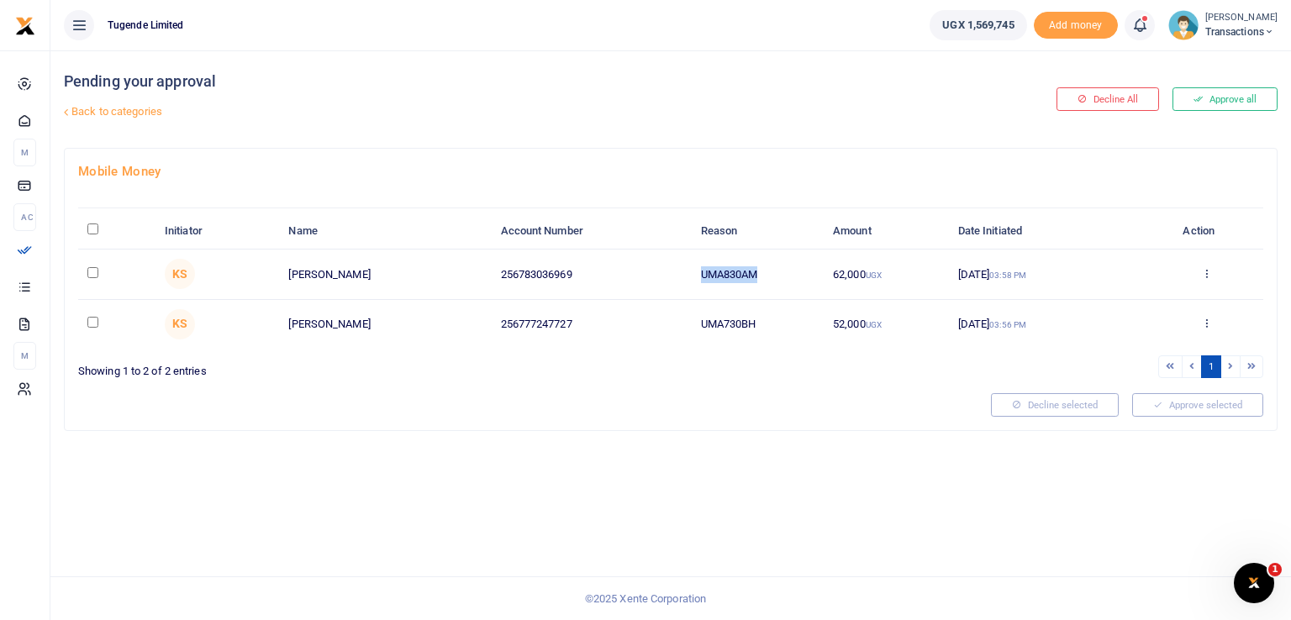
drag, startPoint x: 763, startPoint y: 279, endPoint x: 702, endPoint y: 270, distance: 61.2
click at [702, 270] on td "UMA830AM" at bounding box center [757, 275] width 133 height 50
copy td "UMA830AM"
click at [780, 430] on div "Pending your approval Back to categories Decline All Approve all Mobile Money I…" at bounding box center [670, 335] width 1240 height 570
click at [595, 524] on div "Pending your approval Back to categories Decline All Approve all Mobile Money I…" at bounding box center [670, 335] width 1240 height 570
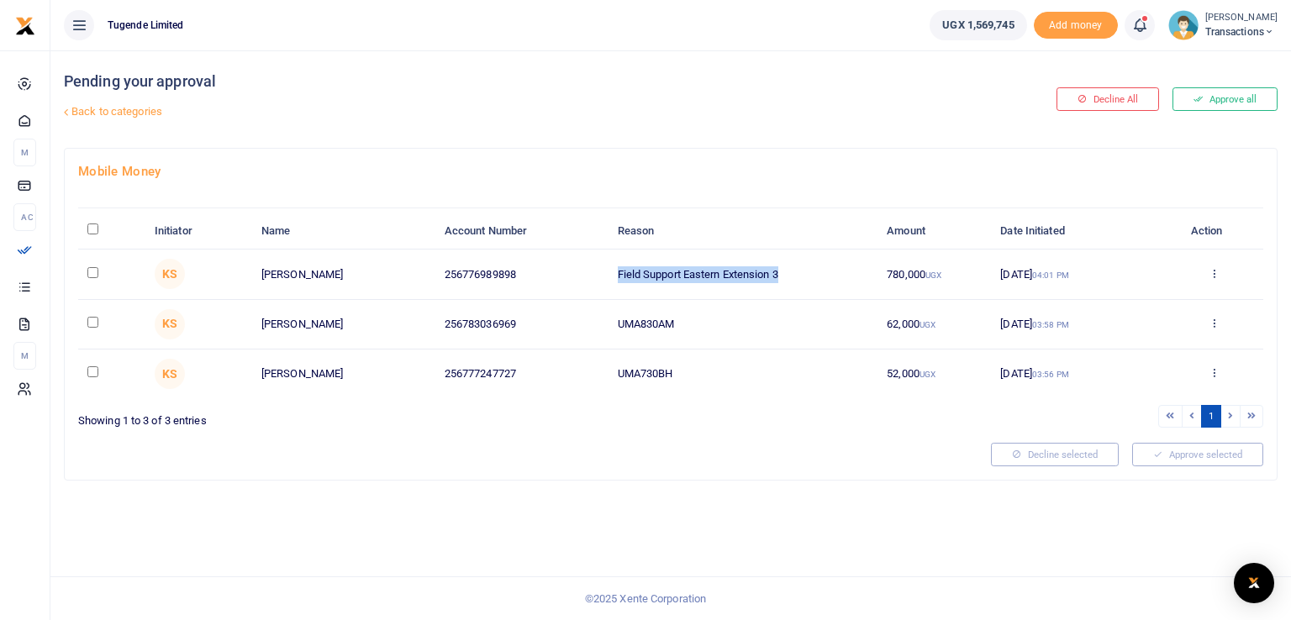
drag, startPoint x: 807, startPoint y: 273, endPoint x: 600, endPoint y: 263, distance: 206.9
click at [600, 263] on tr "KS [PERSON_NAME] 256776989898 Field Support Eastern Extension 3 780,000 UGX [DA…" at bounding box center [670, 275] width 1185 height 50
copy tr "Field Support Eastern Extension 3"
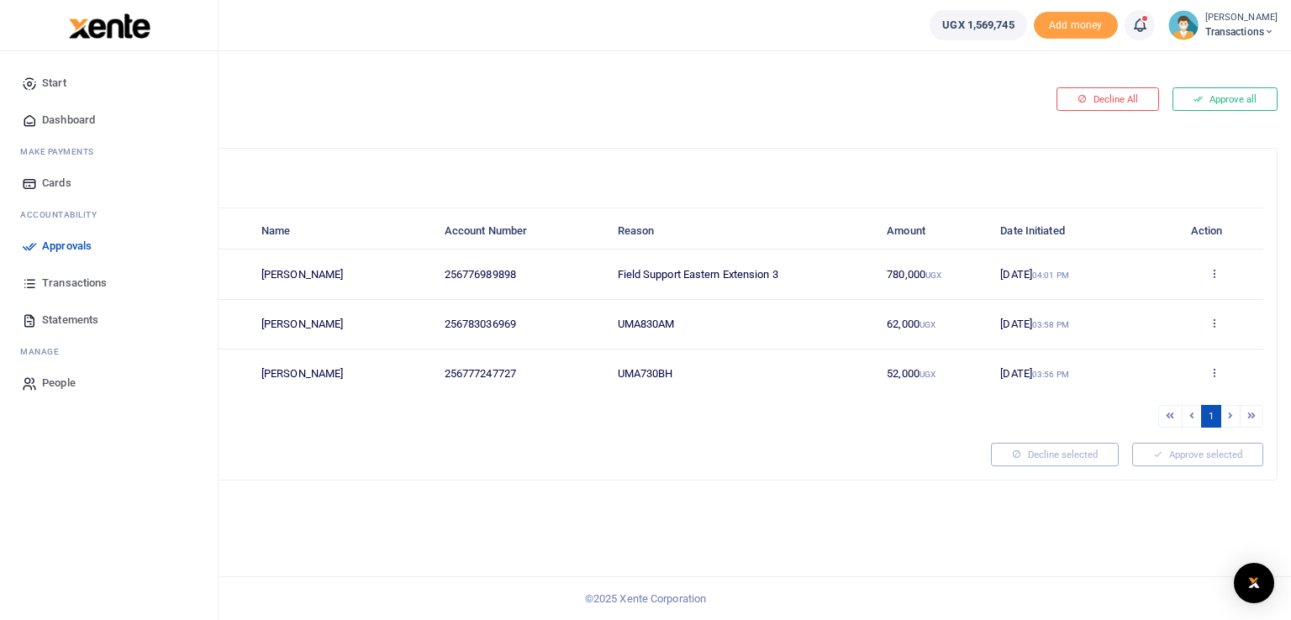
click at [24, 245] on icon at bounding box center [29, 246] width 15 height 15
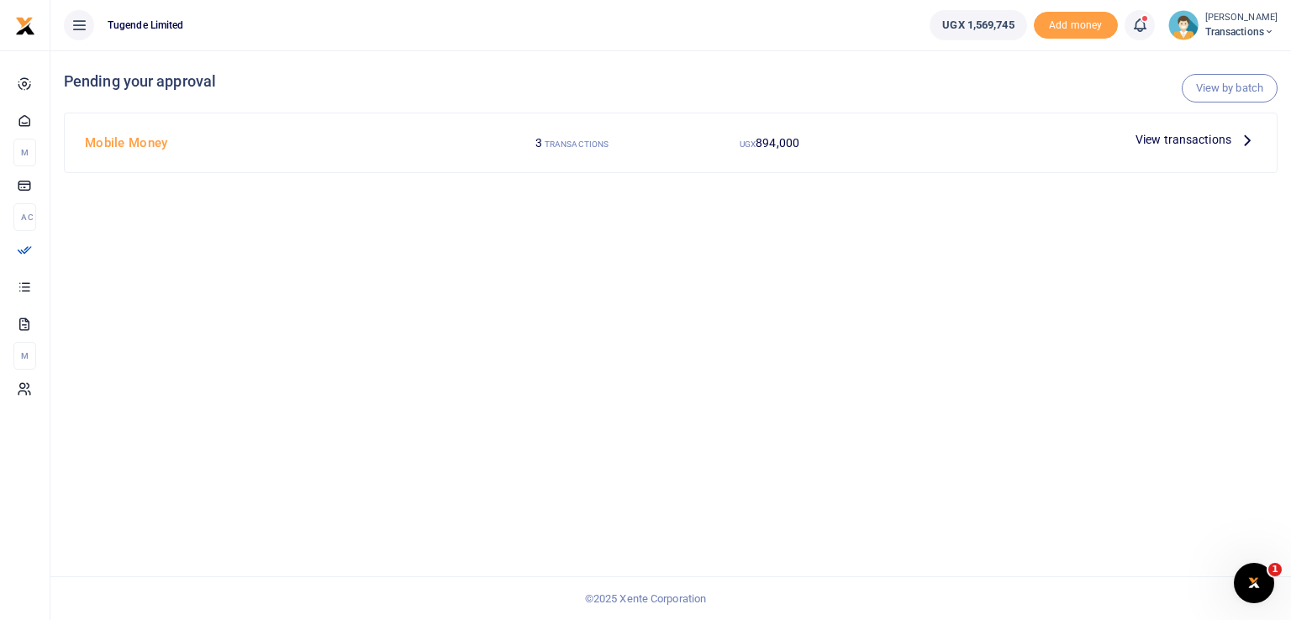
click at [1151, 135] on span "View transactions" at bounding box center [1183, 139] width 96 height 18
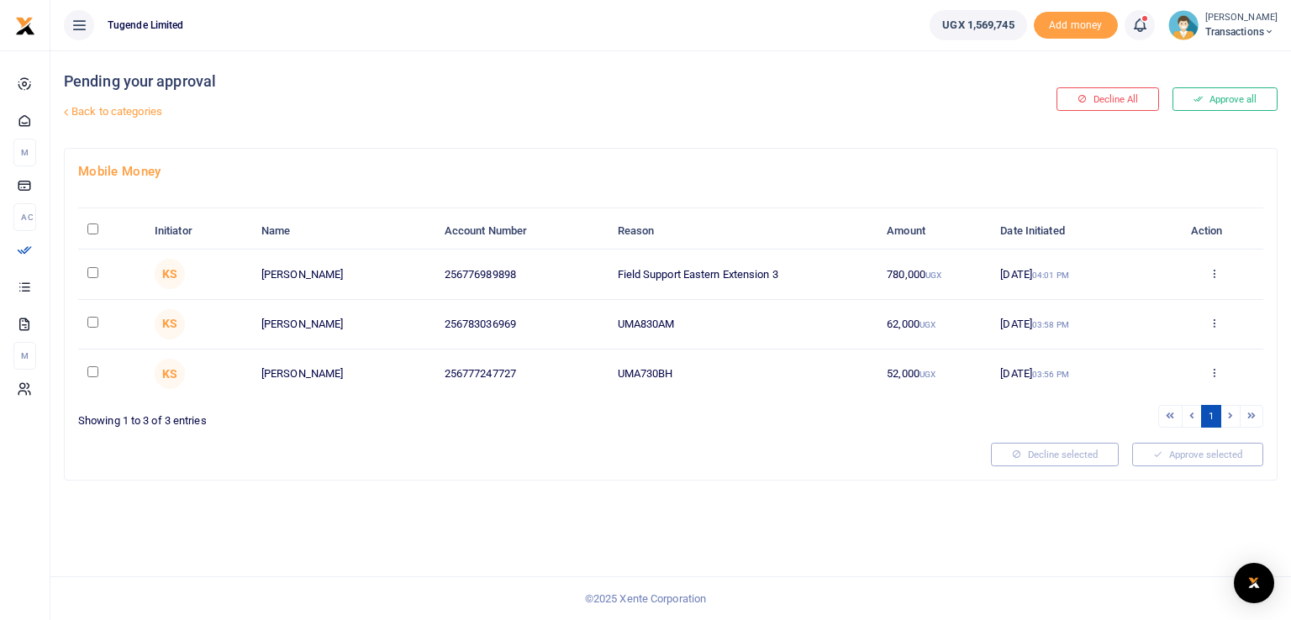
click at [87, 225] on input "\a \a : activate to sort column descending" at bounding box center [92, 229] width 11 height 11
checkbox input "true"
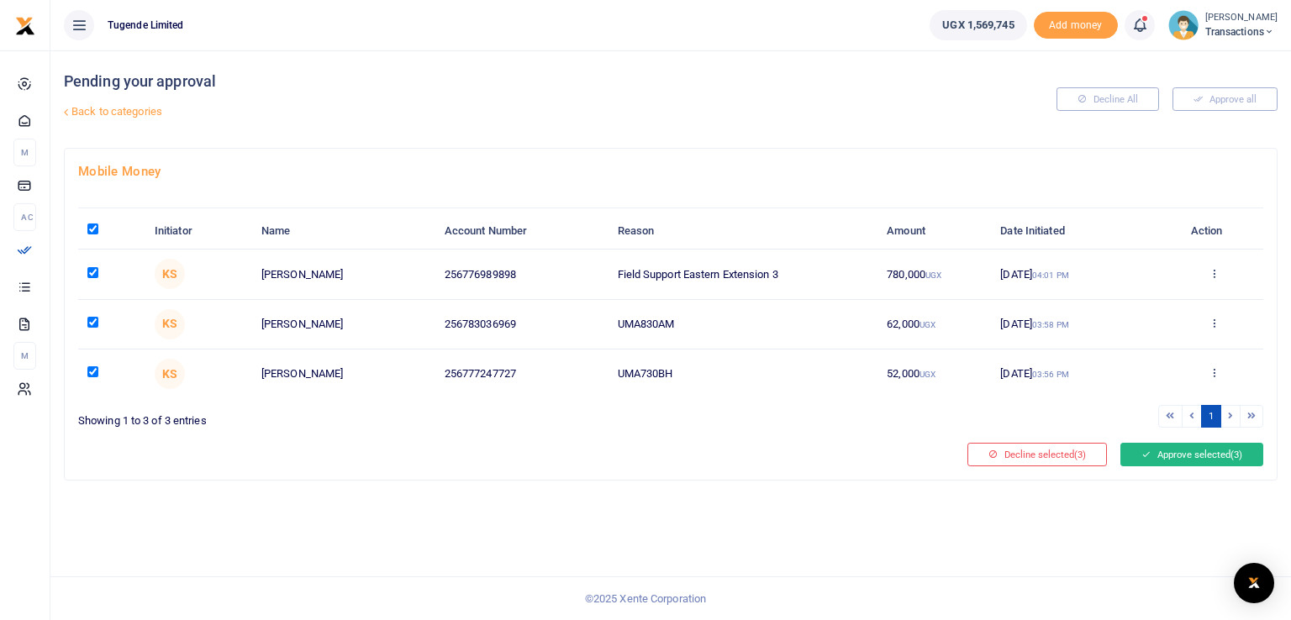
click at [1182, 455] on button "Approve selected (3)" at bounding box center [1191, 455] width 143 height 24
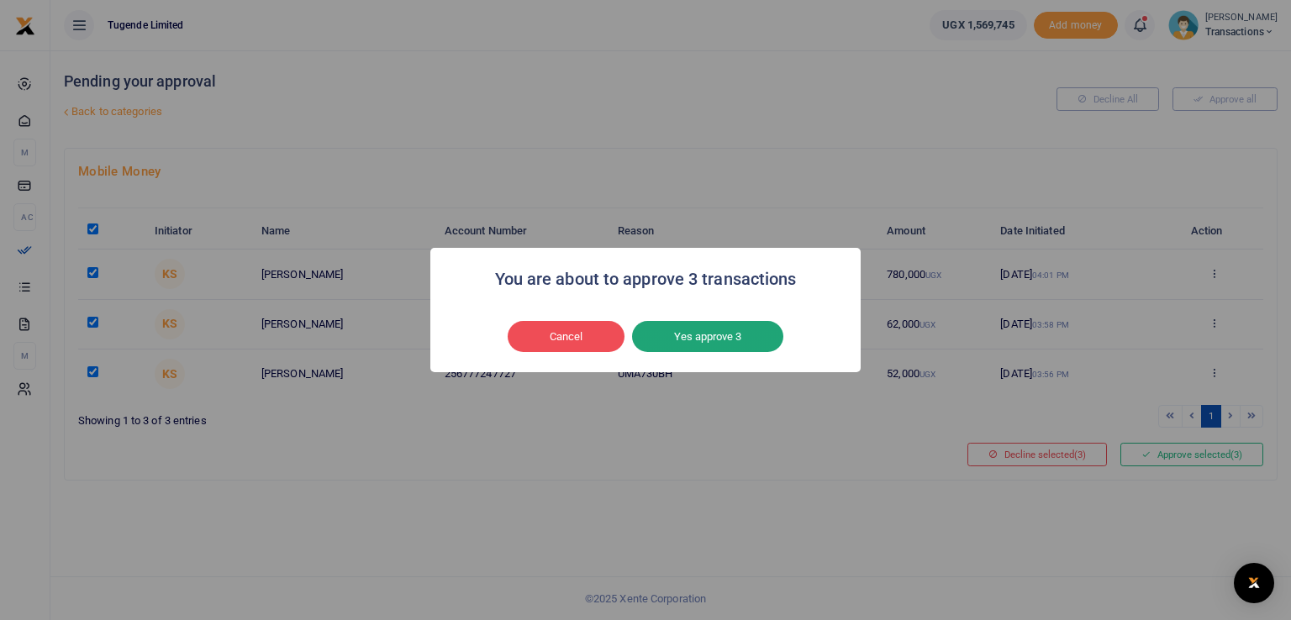
click at [719, 340] on button "Yes approve 3" at bounding box center [707, 337] width 151 height 32
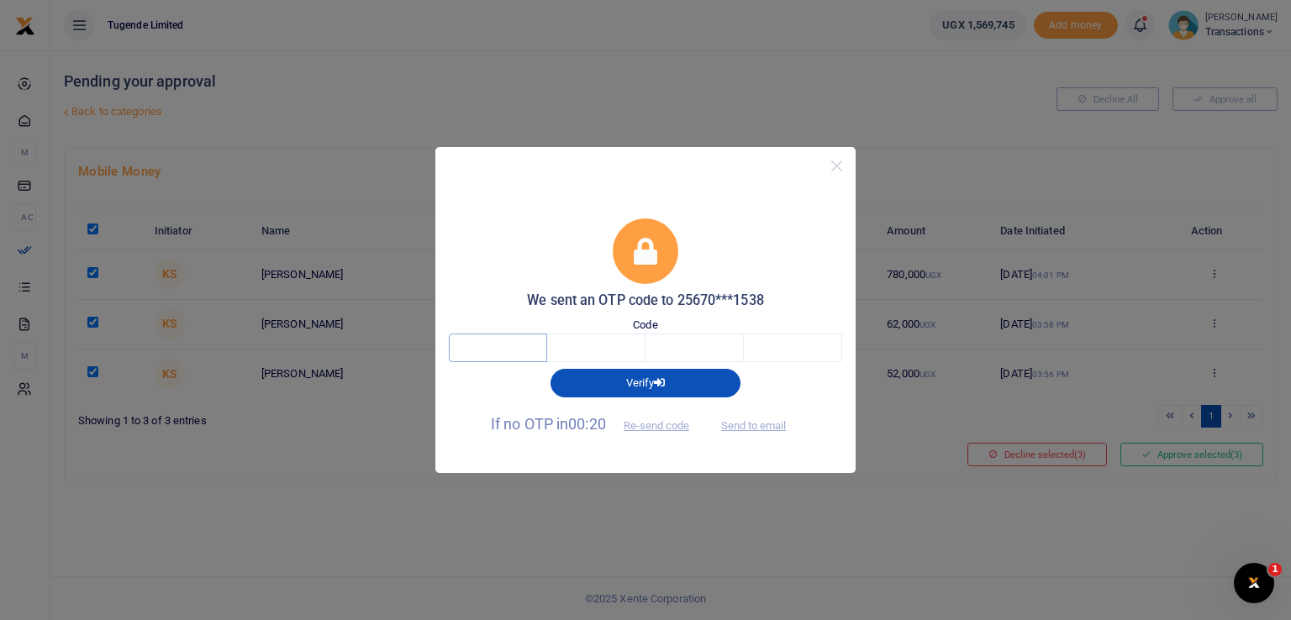
click at [508, 350] on input "text" at bounding box center [498, 348] width 98 height 29
type input "9"
type input "3"
type input "8"
type input "7"
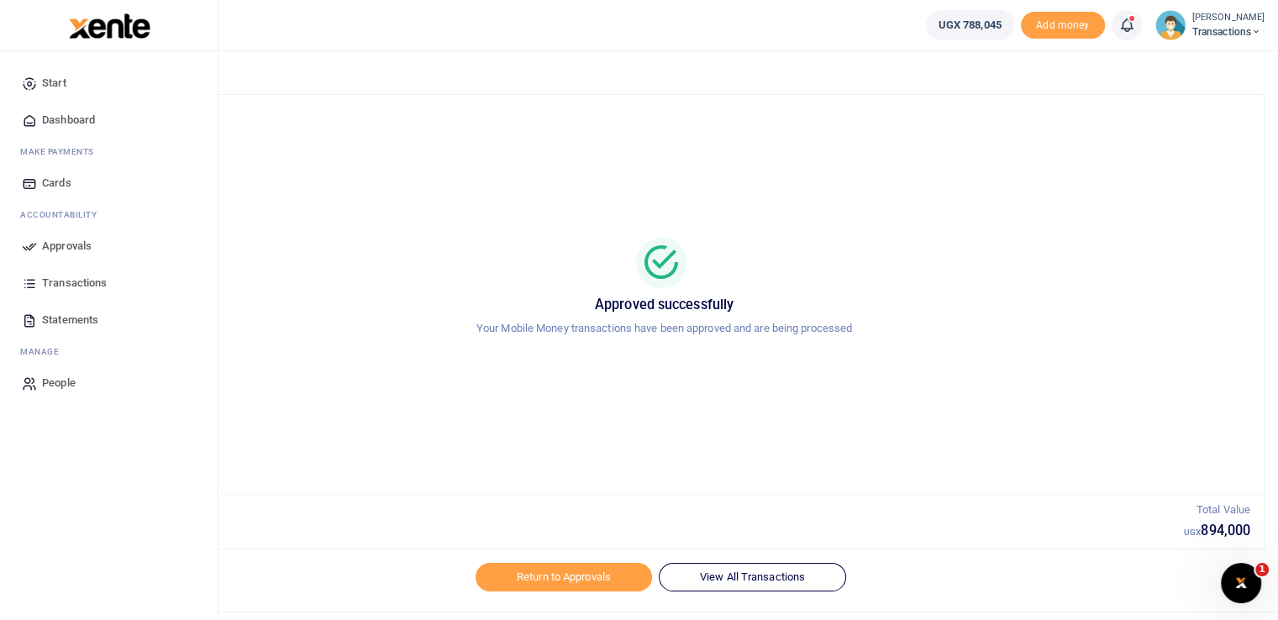
click at [42, 247] on span "Approvals" at bounding box center [67, 246] width 50 height 17
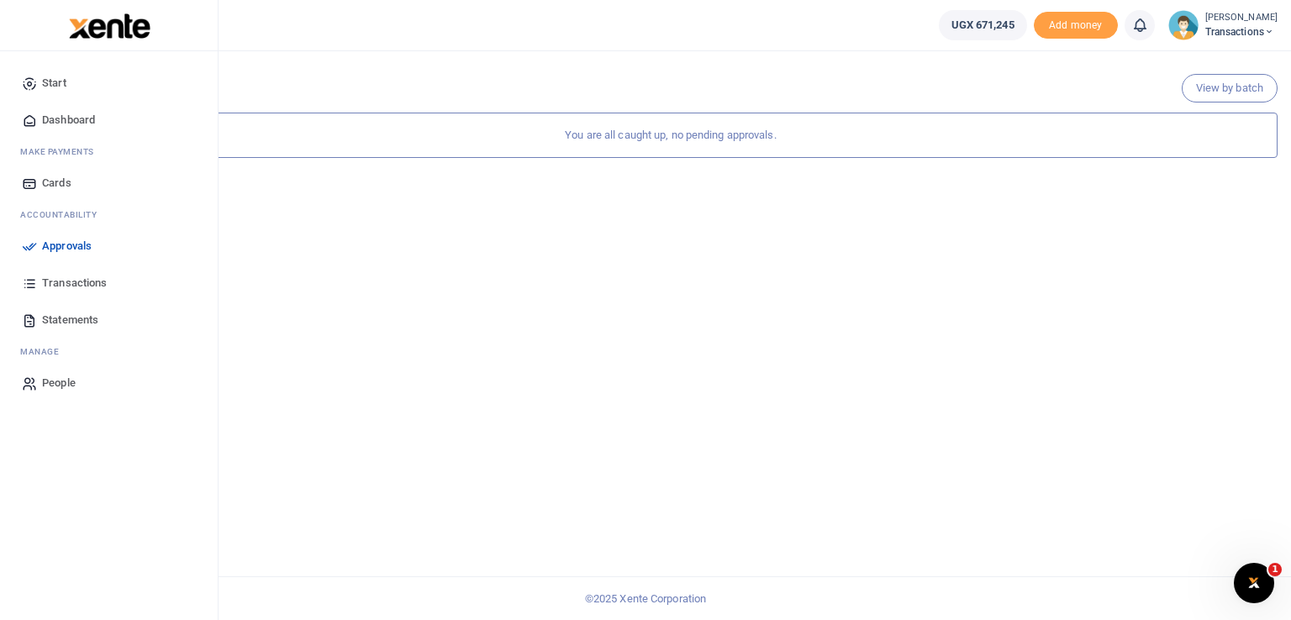
click at [38, 247] on link "Approvals" at bounding box center [108, 246] width 191 height 37
click at [29, 243] on icon at bounding box center [29, 246] width 15 height 15
